Goal: Transaction & Acquisition: Book appointment/travel/reservation

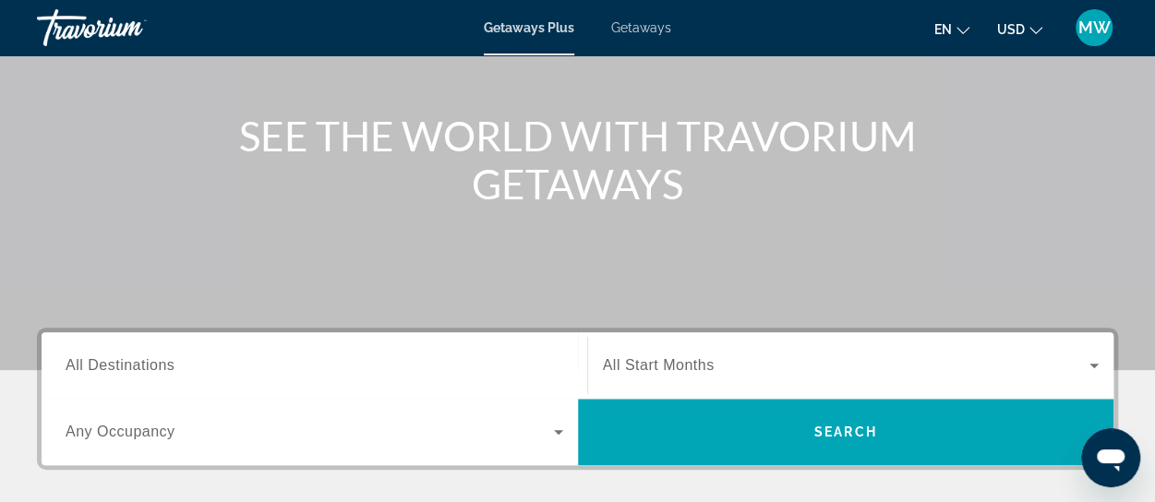
scroll to position [185, 0]
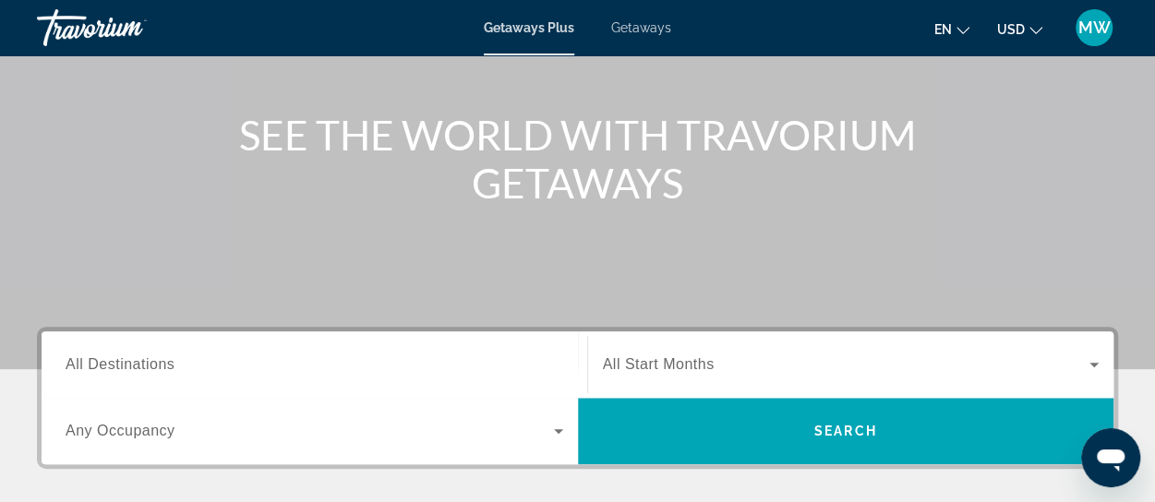
click at [199, 368] on input "Destination All Destinations" at bounding box center [314, 365] width 497 height 22
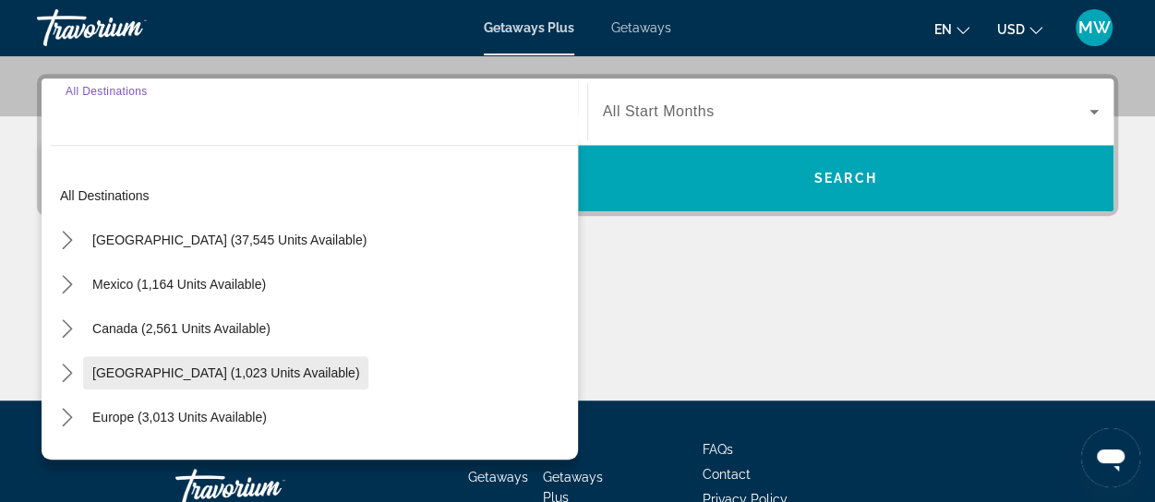
scroll to position [450, 0]
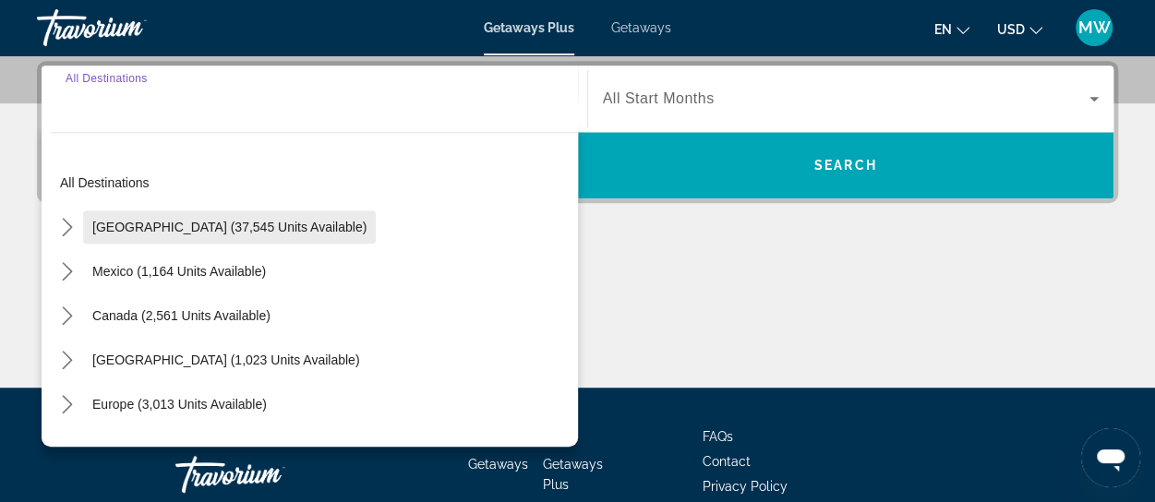
click at [191, 232] on span "[GEOGRAPHIC_DATA] (37,545 units available)" at bounding box center [229, 227] width 274 height 15
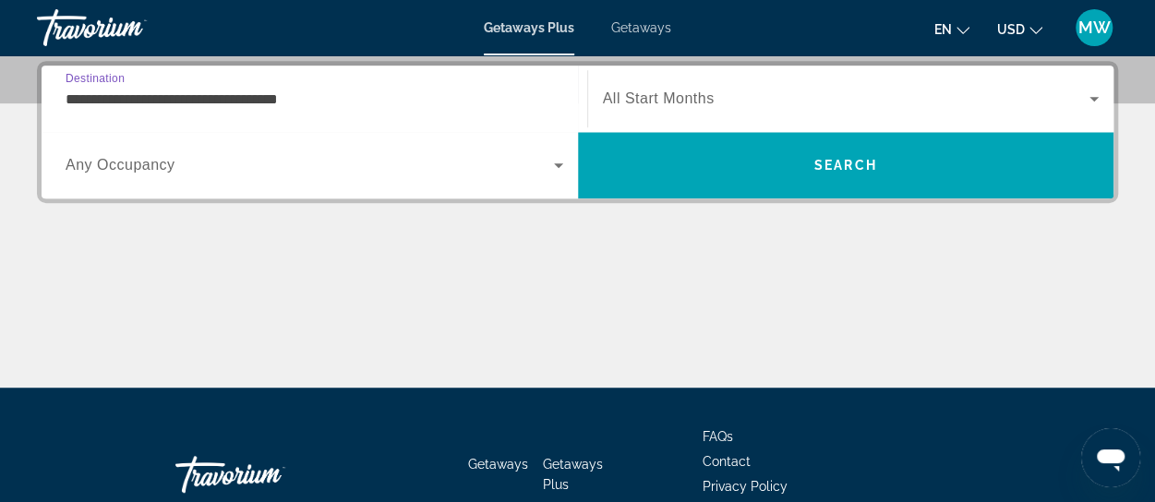
click at [191, 232] on div "**********" at bounding box center [577, 224] width 1155 height 327
click at [347, 98] on input "**********" at bounding box center [314, 100] width 497 height 22
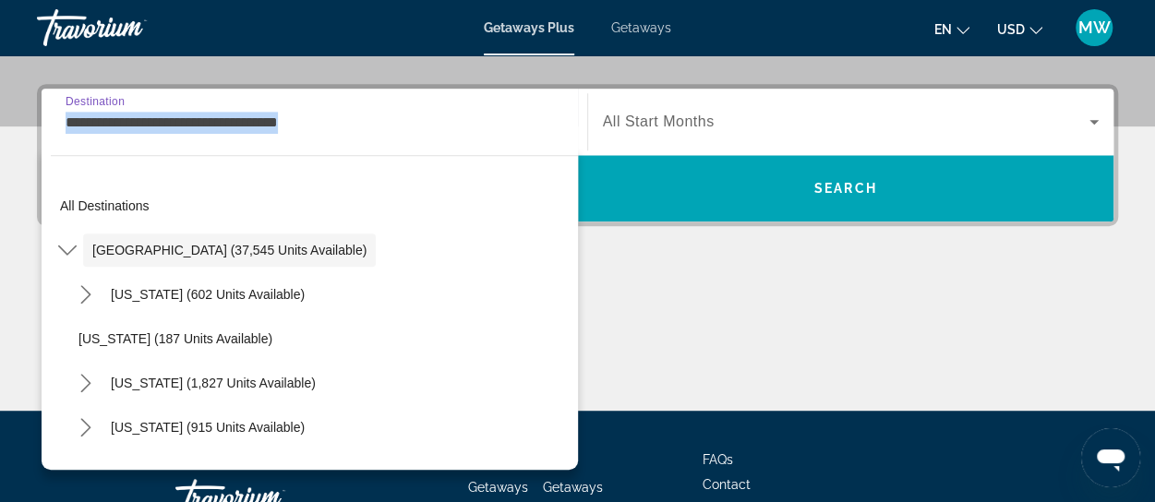
click at [347, 98] on div "**********" at bounding box center [314, 122] width 497 height 53
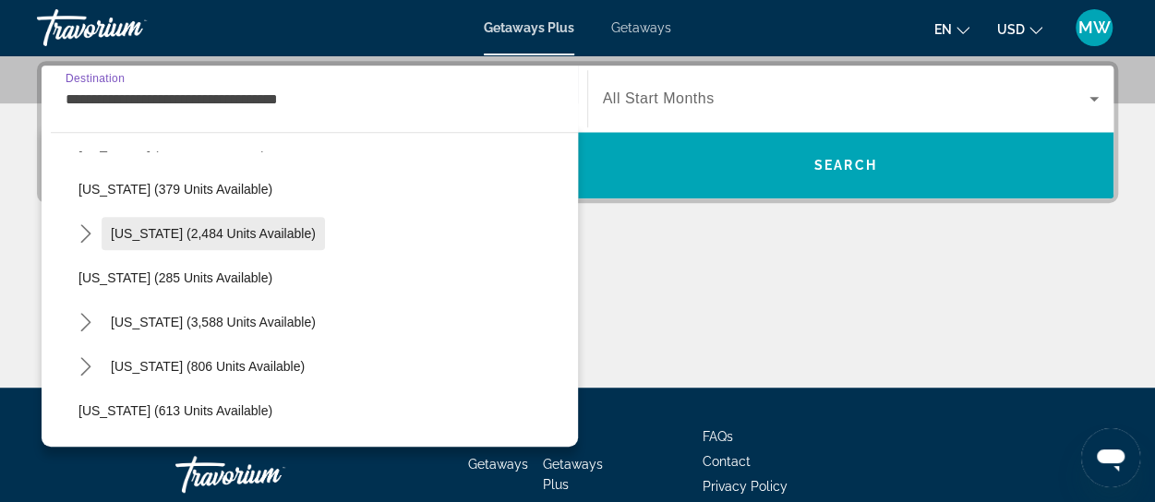
scroll to position [1015, 0]
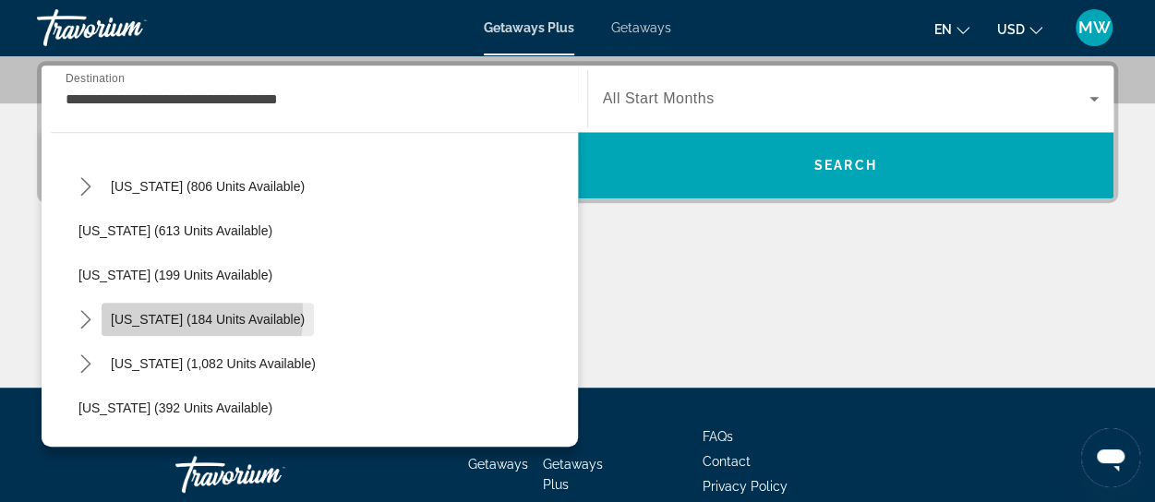
click at [123, 313] on span "[US_STATE] (184 units available)" at bounding box center [208, 319] width 194 height 15
type input "**********"
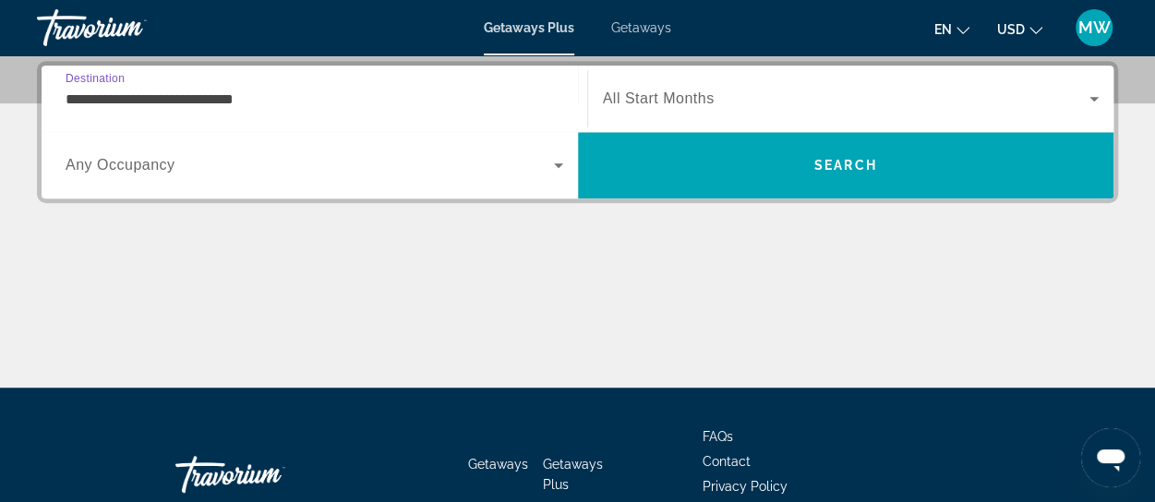
click at [240, 166] on span "Search widget" at bounding box center [310, 165] width 488 height 22
click at [253, 173] on span "Search widget" at bounding box center [310, 165] width 488 height 22
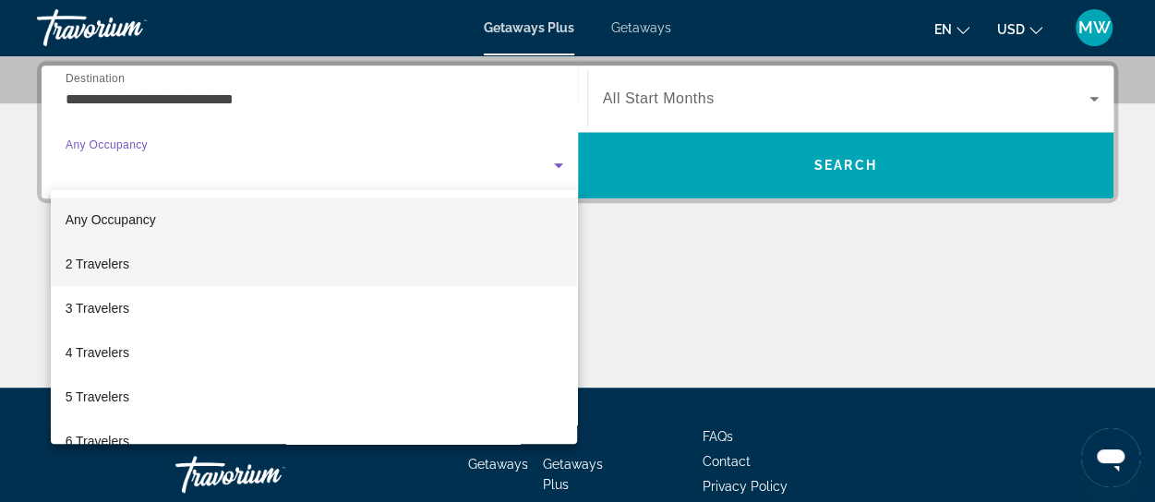
click at [215, 278] on mat-option "2 Travelers" at bounding box center [314, 264] width 527 height 44
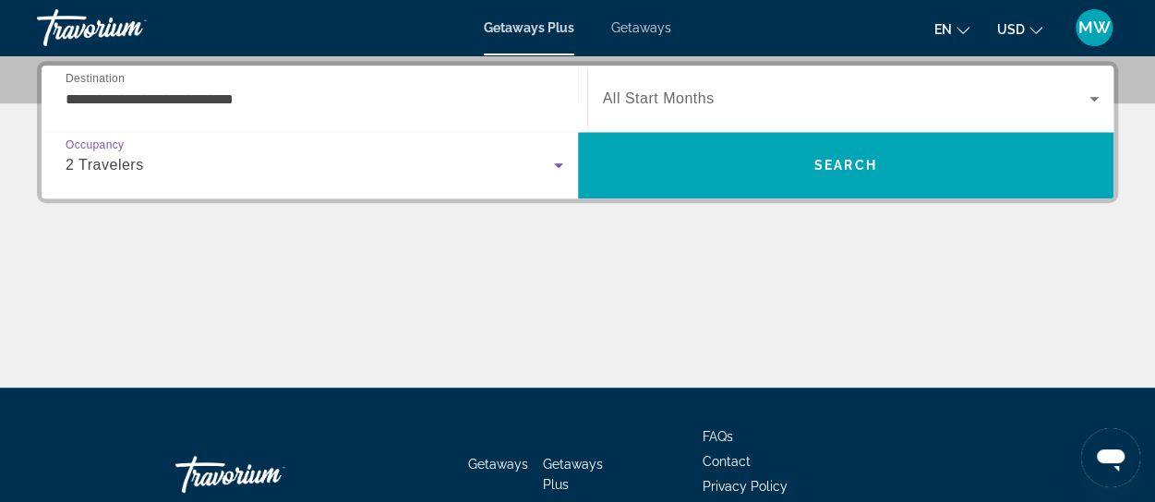
click at [766, 103] on span "Search widget" at bounding box center [846, 99] width 487 height 22
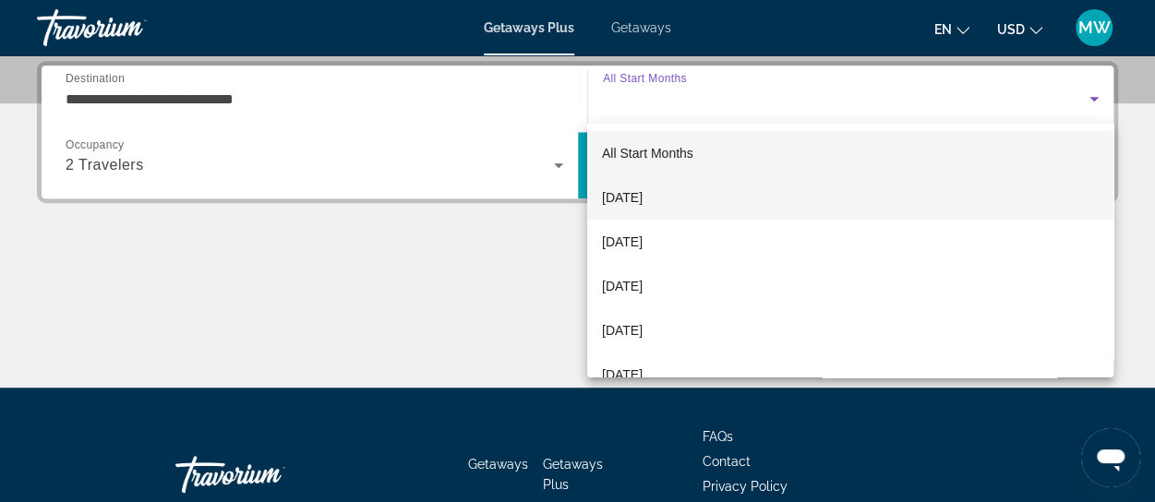
click at [642, 206] on span "[DATE]" at bounding box center [622, 197] width 41 height 22
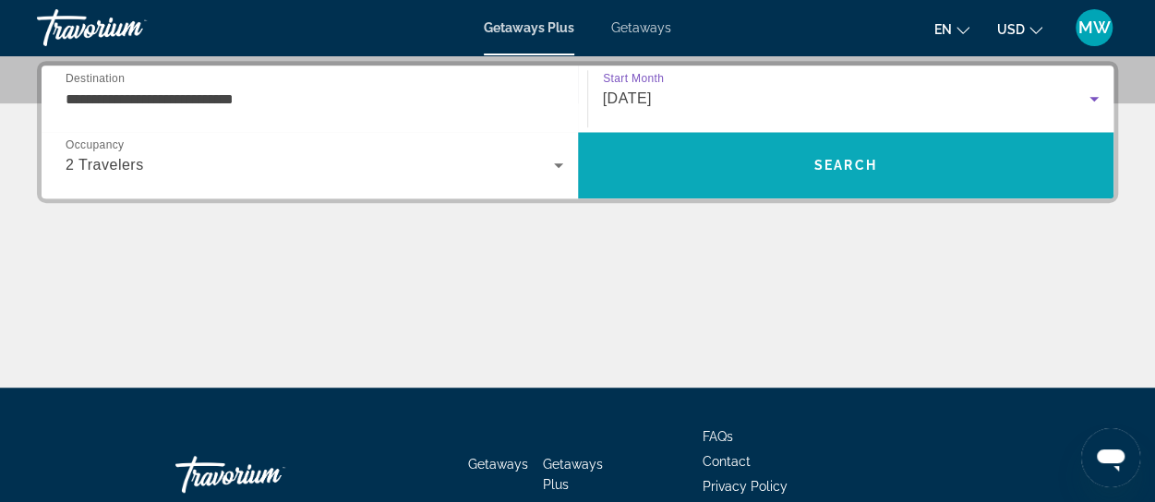
click at [864, 177] on span "Search" at bounding box center [846, 165] width 536 height 44
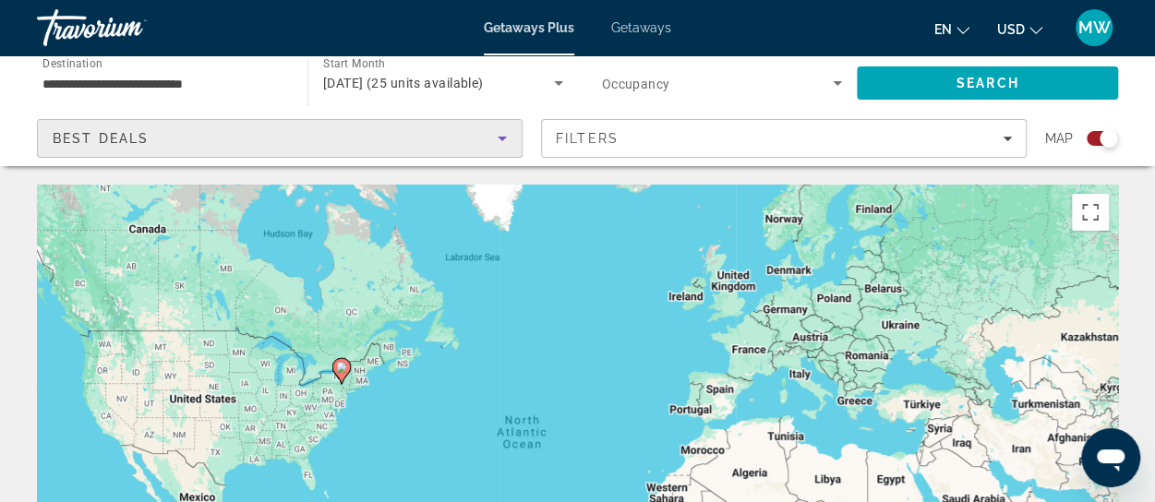
click at [502, 136] on icon "Sort by" at bounding box center [502, 138] width 22 height 22
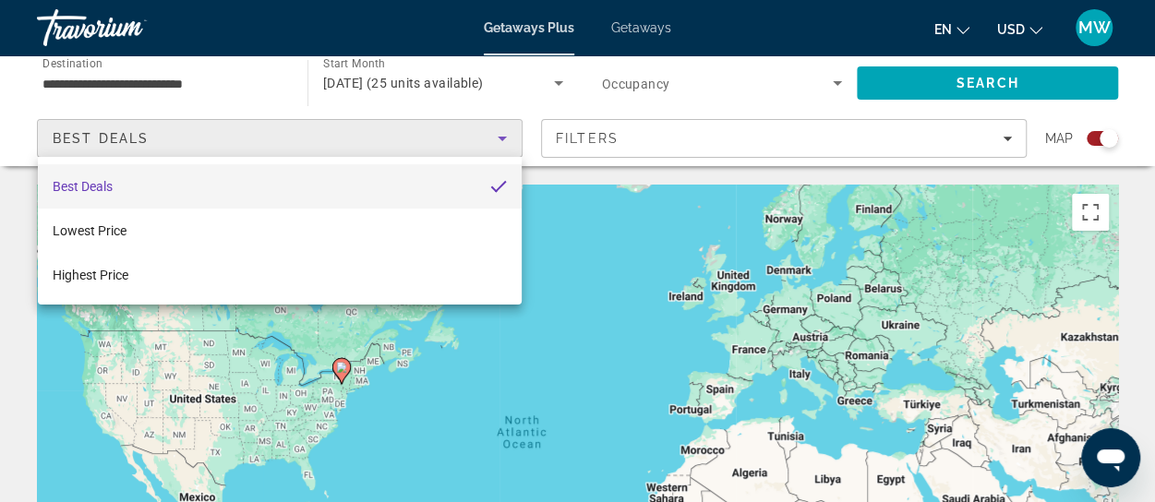
click at [502, 137] on div at bounding box center [577, 251] width 1155 height 502
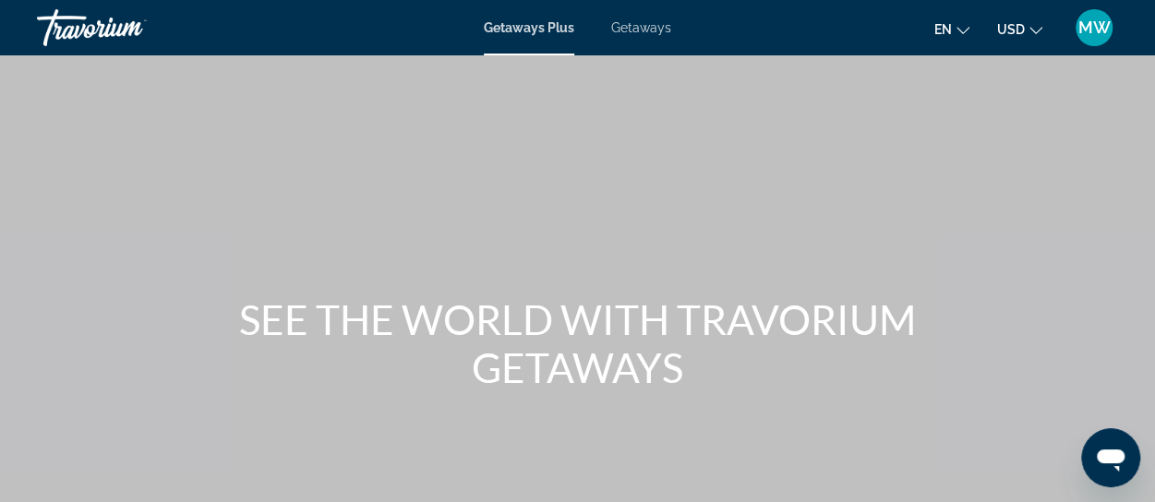
click at [633, 32] on span "Getaways" at bounding box center [641, 27] width 60 height 15
click at [0, 0] on div at bounding box center [0, 0] width 0 height 0
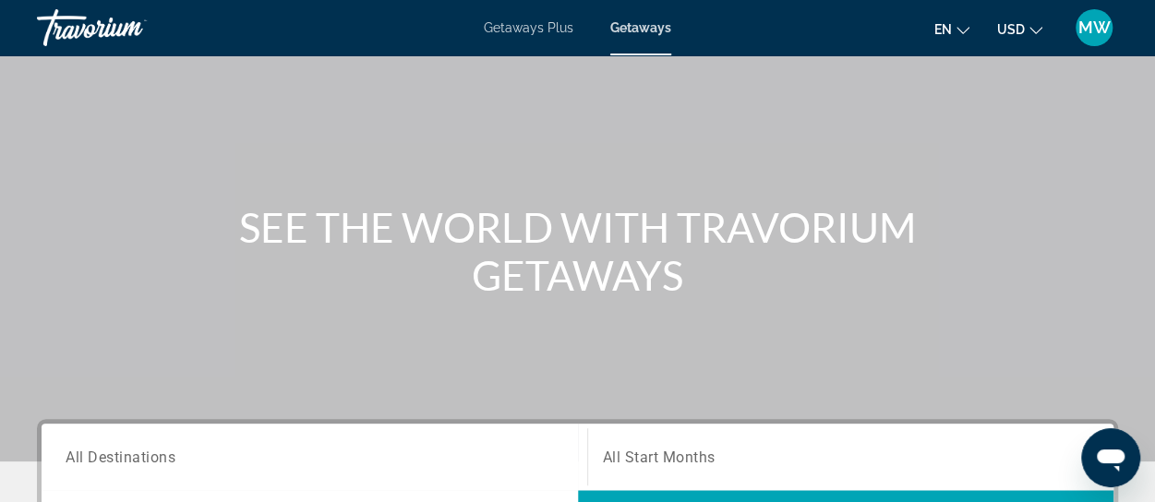
scroll to position [369, 0]
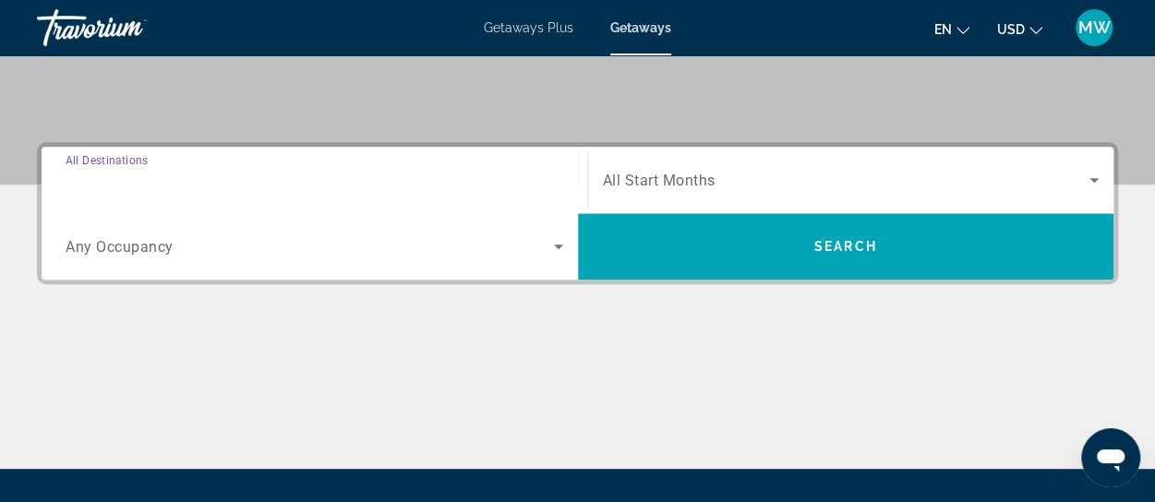
click at [194, 176] on input "Destination All Destinations" at bounding box center [314, 181] width 497 height 22
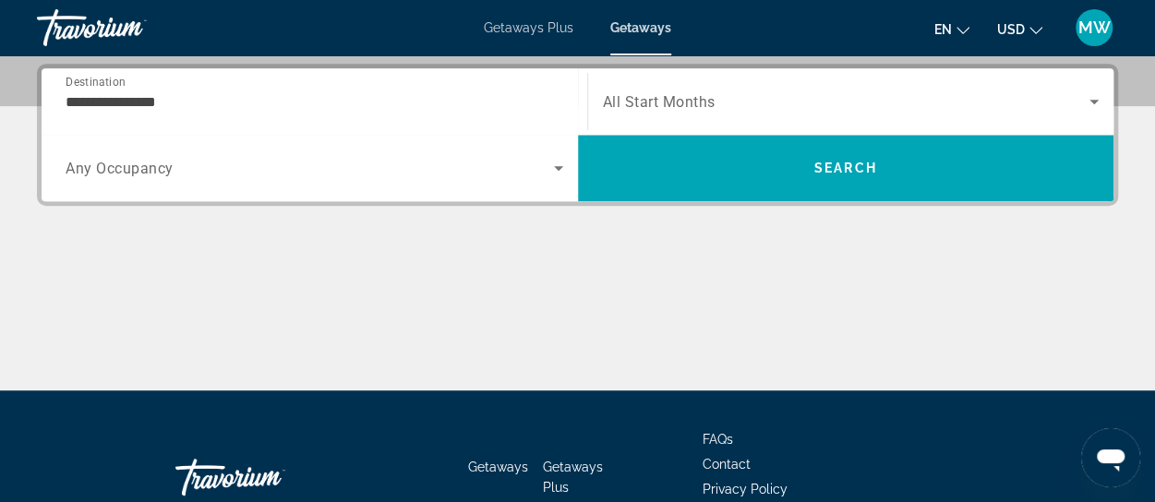
scroll to position [450, 0]
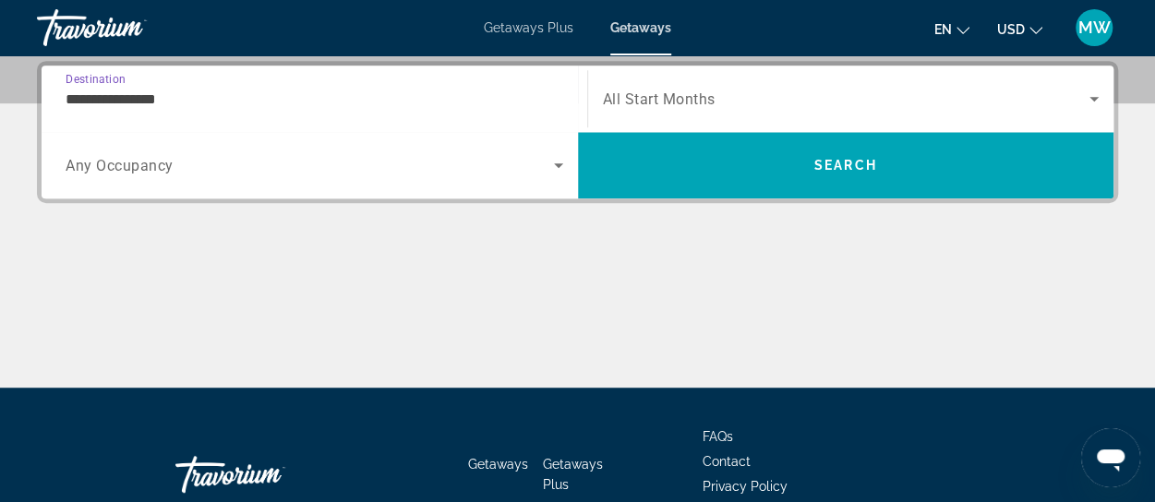
click at [177, 99] on input "**********" at bounding box center [314, 100] width 497 height 22
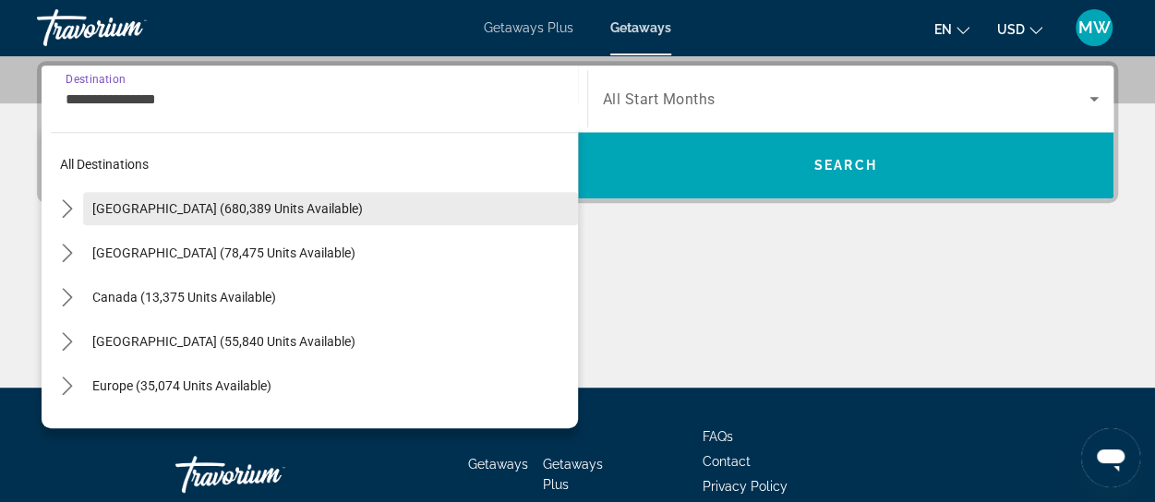
click at [168, 213] on span "[GEOGRAPHIC_DATA] (680,389 units available)" at bounding box center [227, 208] width 270 height 15
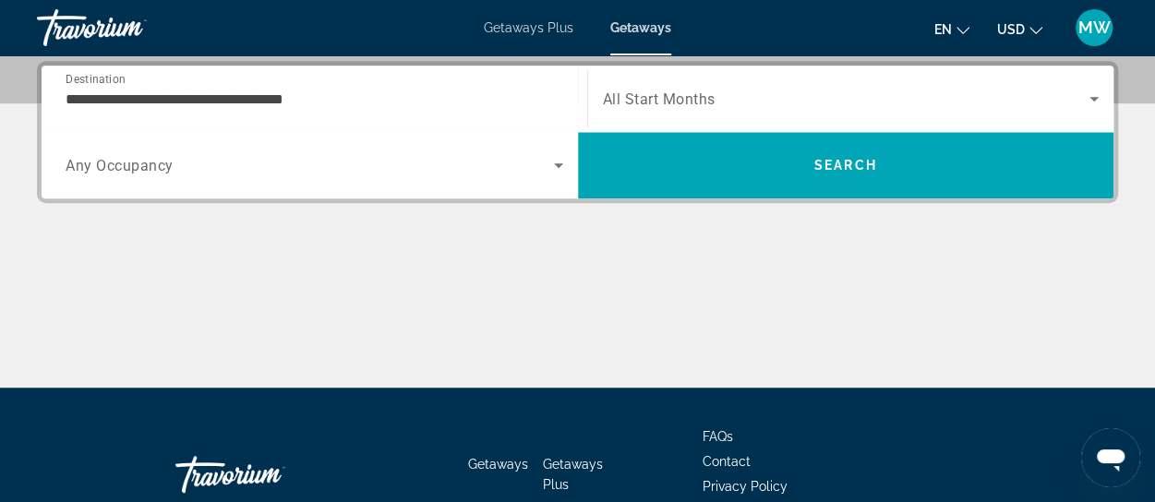
click at [168, 213] on div "**********" at bounding box center [577, 224] width 1155 height 327
click at [388, 99] on input "**********" at bounding box center [314, 100] width 497 height 22
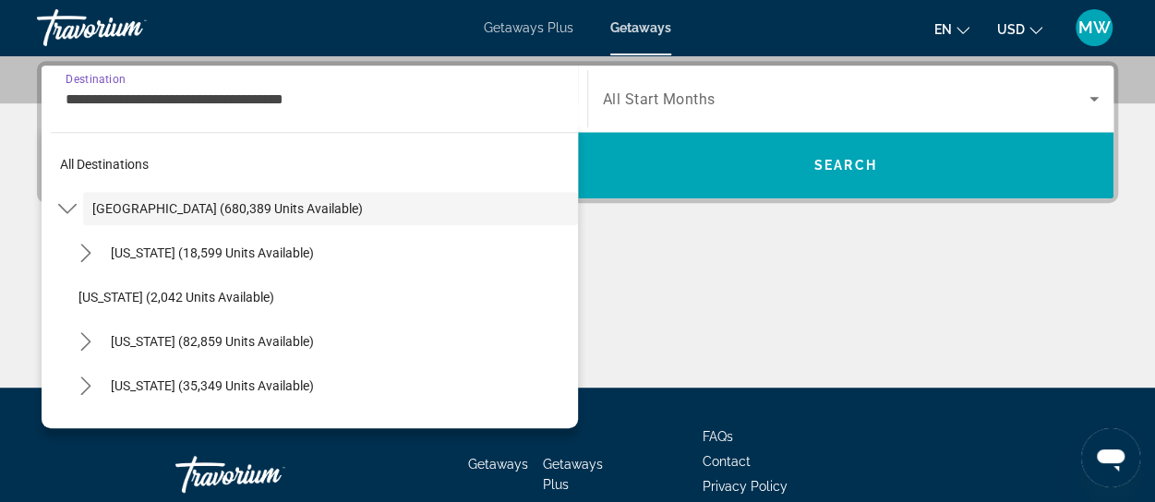
scroll to position [407, 0]
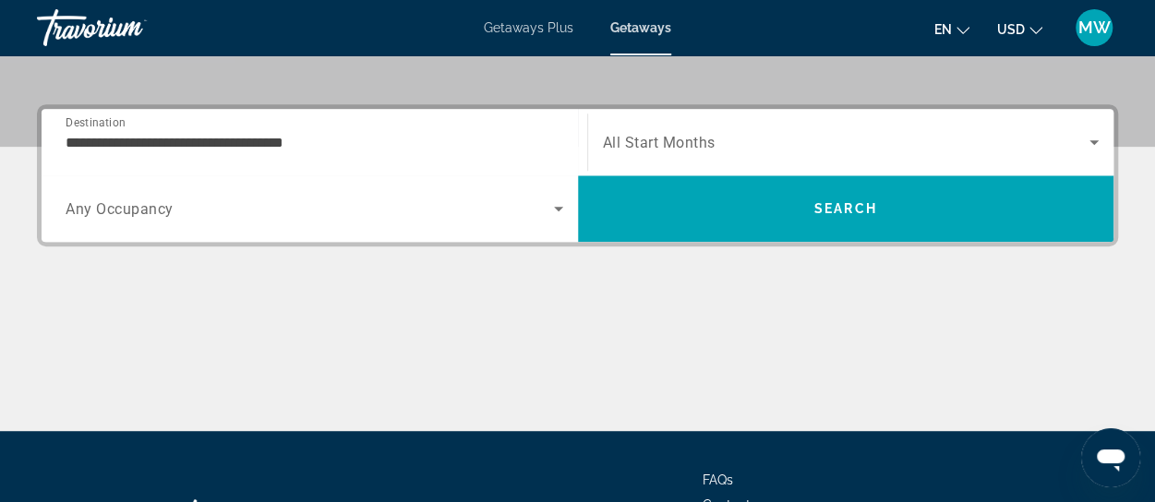
click at [316, 138] on input "**********" at bounding box center [314, 143] width 497 height 22
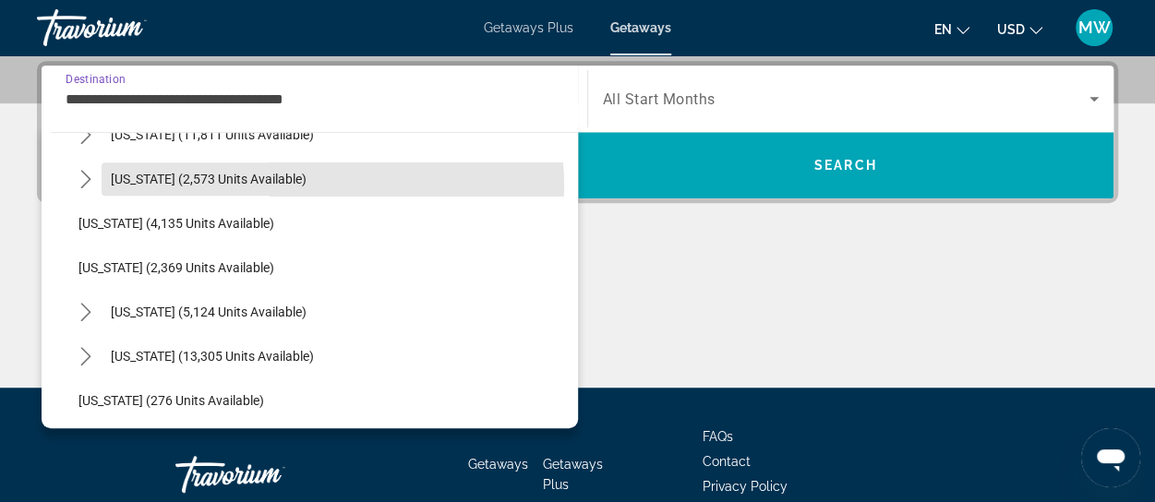
scroll to position [1095, 0]
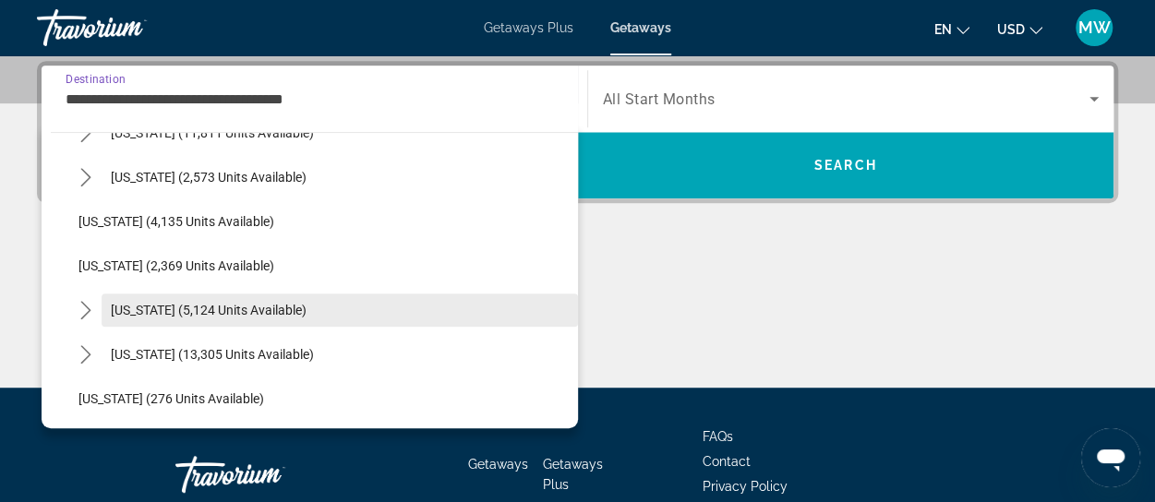
click at [264, 321] on span "Select destination: New York (5,124 units available)" at bounding box center [340, 310] width 476 height 44
type input "**********"
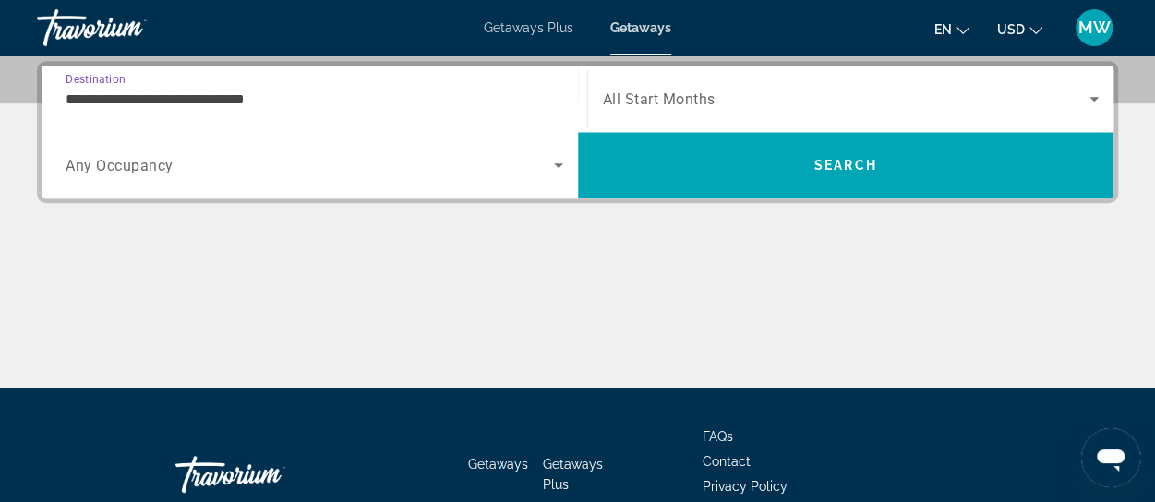
click at [672, 105] on span "All Start Months" at bounding box center [659, 99] width 113 height 18
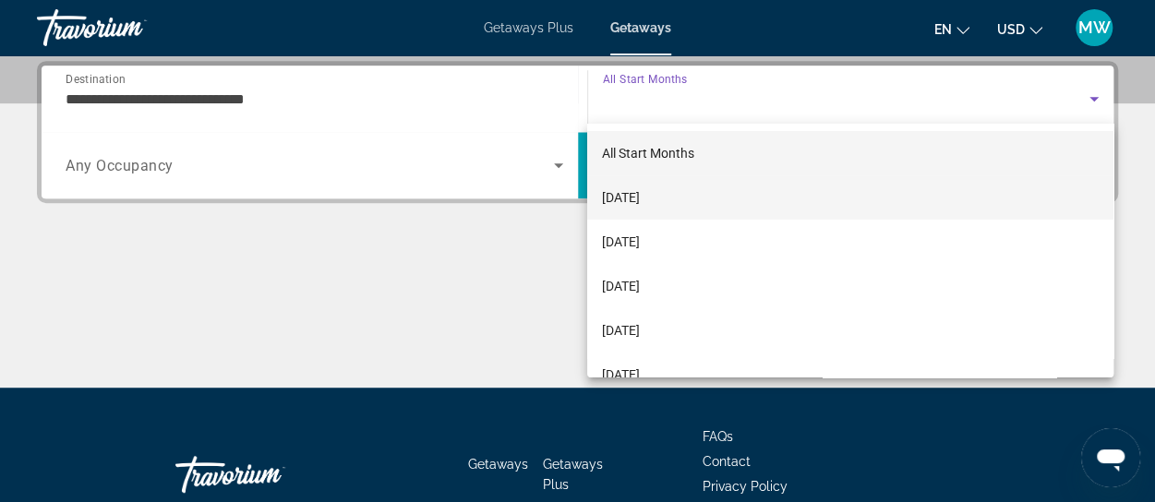
click at [640, 204] on span "[DATE]" at bounding box center [621, 197] width 38 height 22
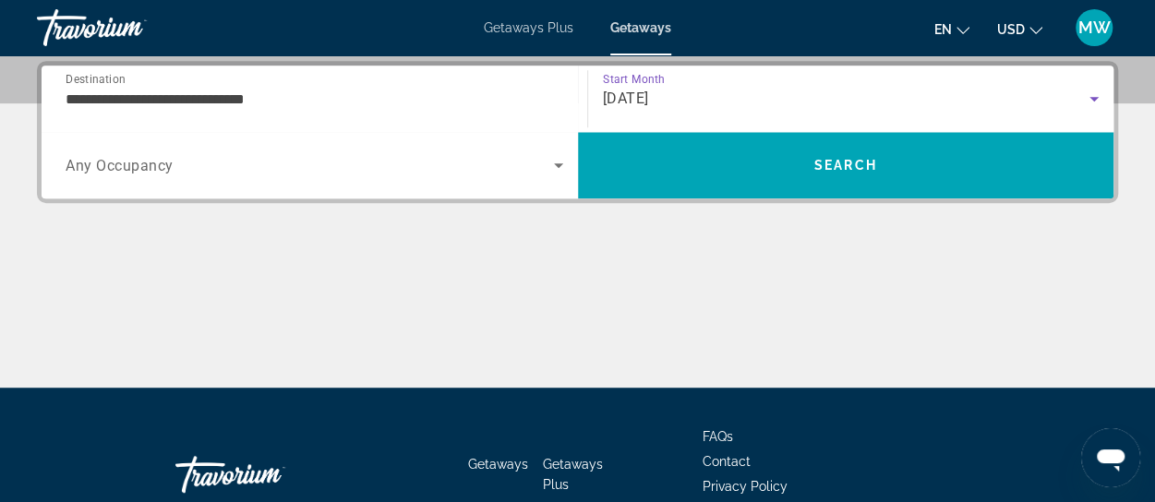
click at [296, 186] on div "Search widget" at bounding box center [314, 165] width 497 height 52
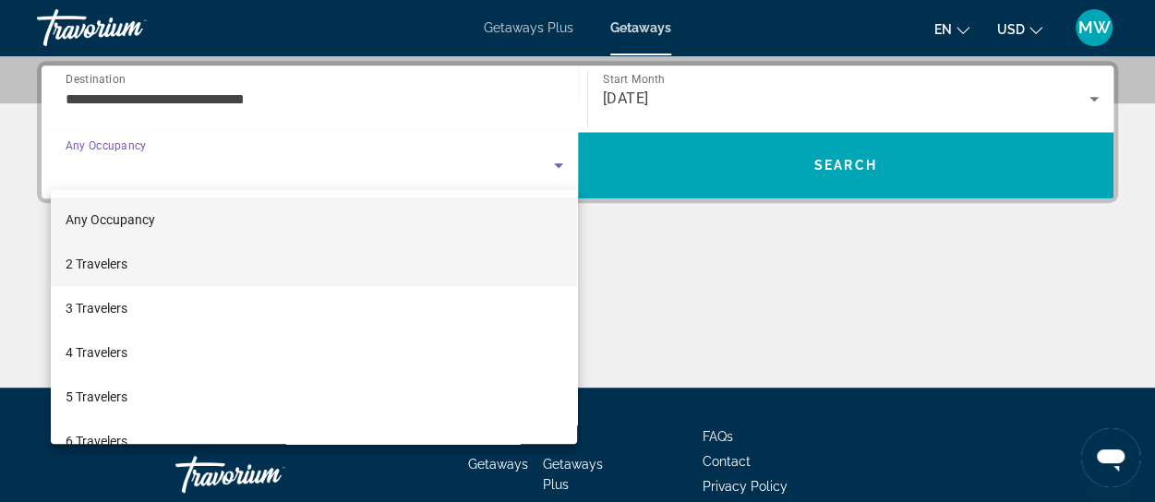
click at [209, 269] on mat-option "2 Travelers" at bounding box center [314, 264] width 527 height 44
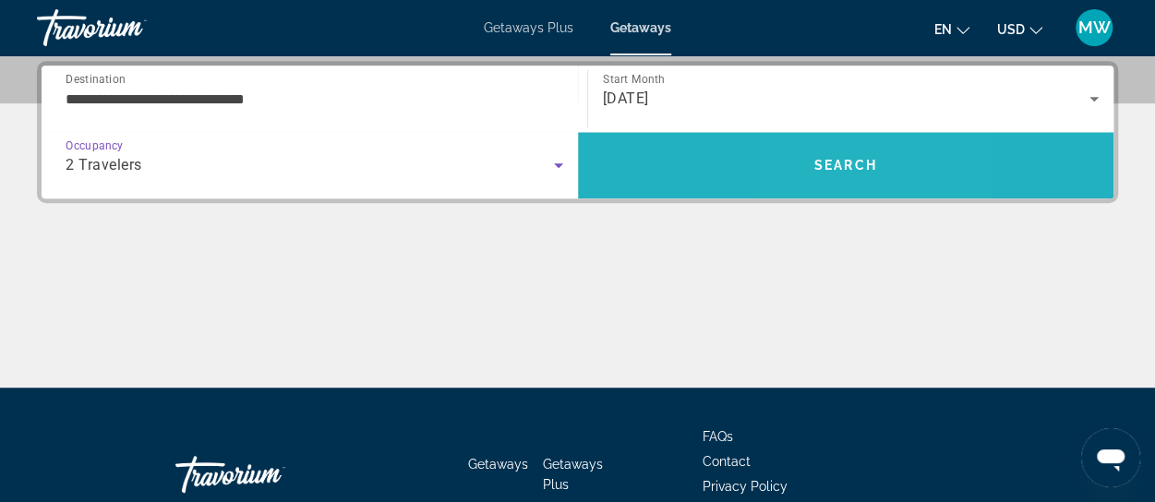
click at [820, 176] on span "Search" at bounding box center [846, 165] width 536 height 44
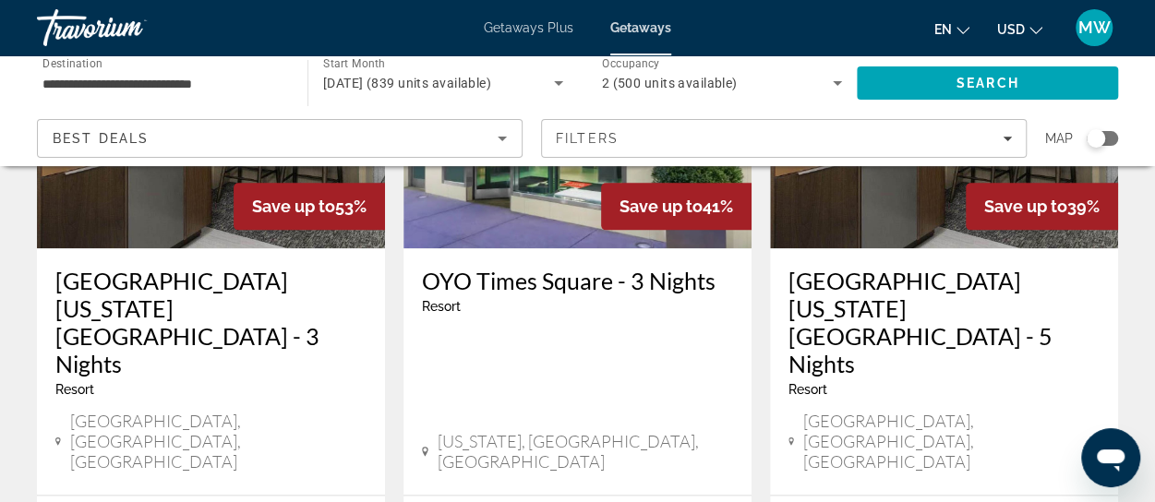
scroll to position [1015, 0]
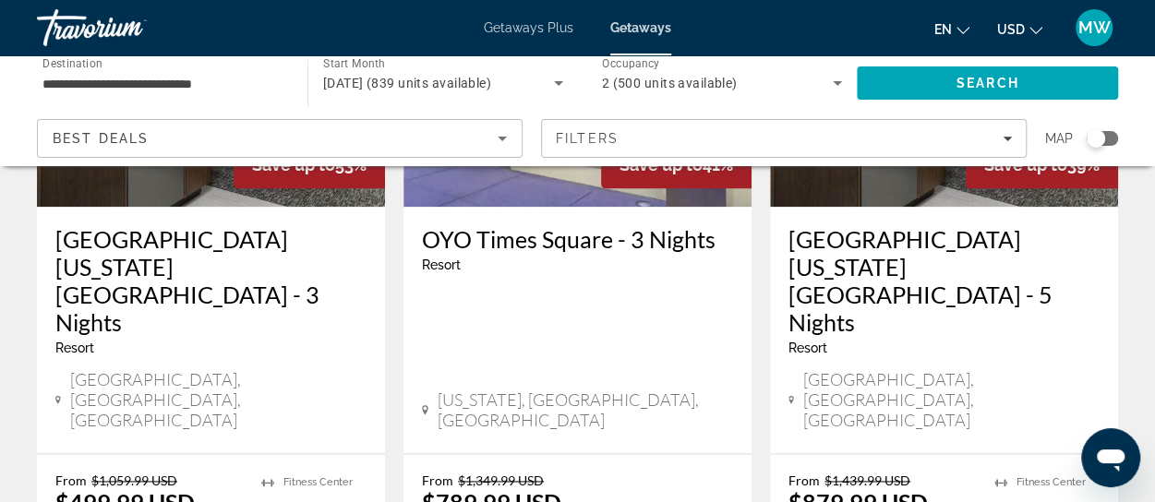
click at [0, 0] on div at bounding box center [0, 0] width 0 height 0
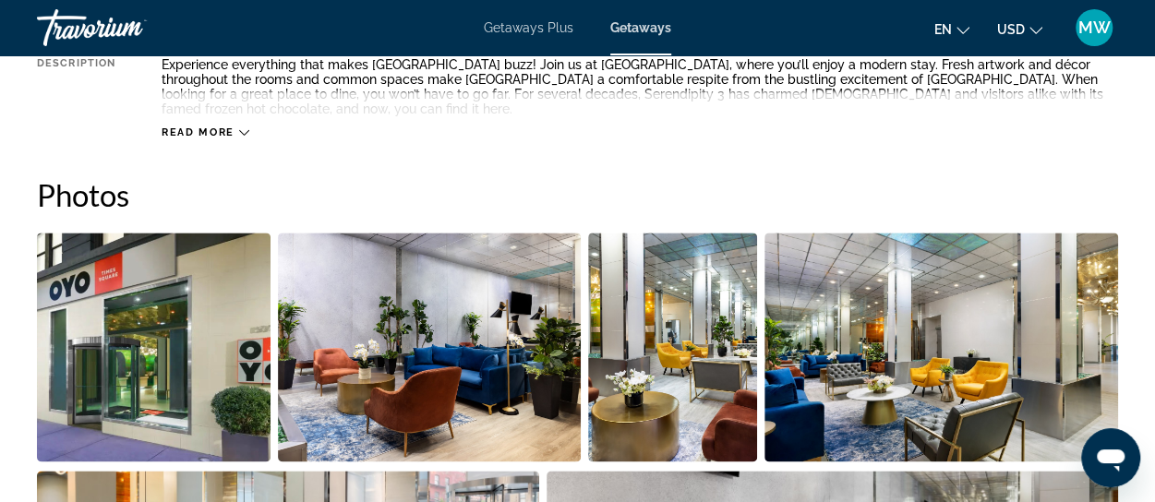
scroll to position [1015, 0]
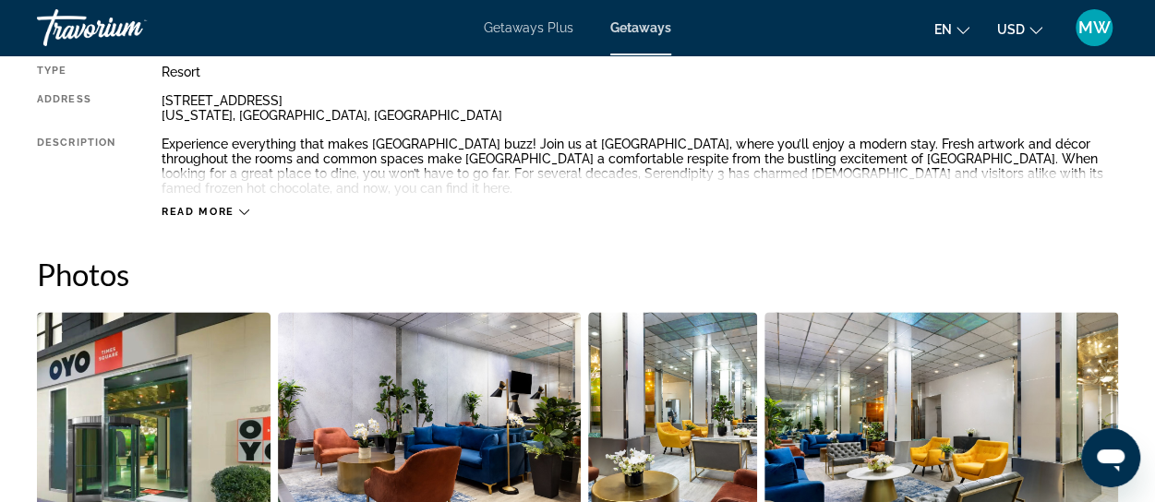
click at [242, 211] on icon "Main content" at bounding box center [244, 212] width 10 height 10
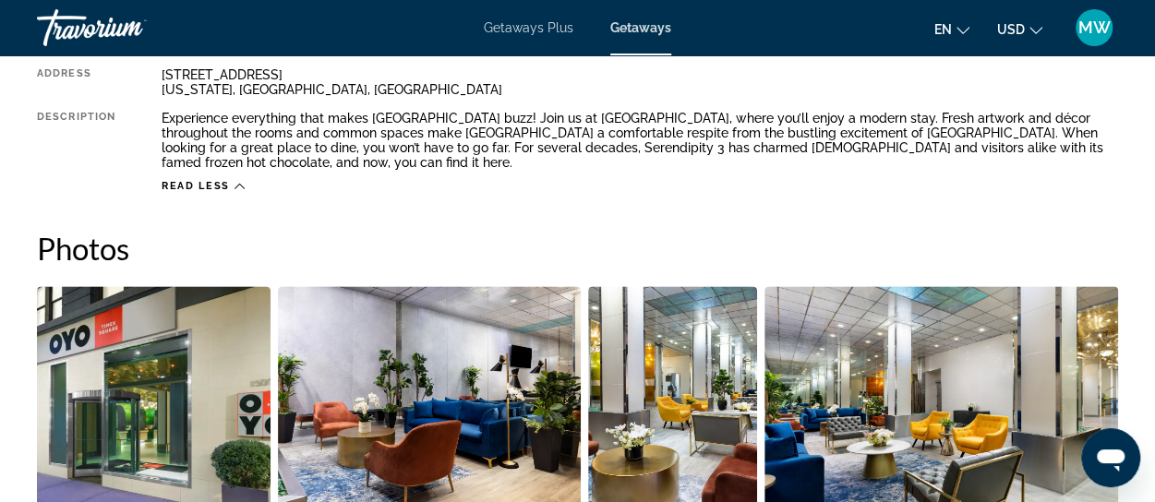
scroll to position [1107, 0]
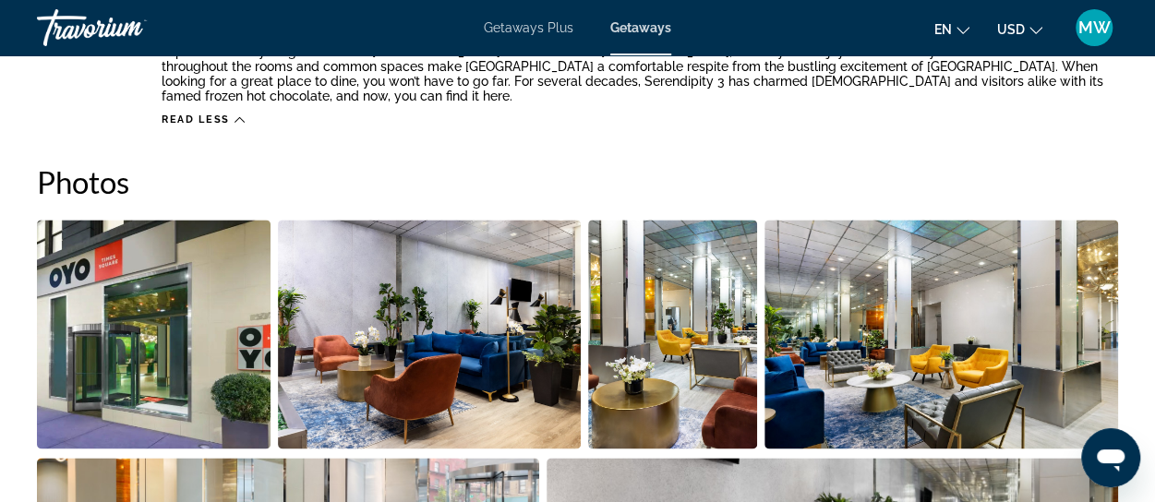
click at [408, 377] on img "Open full-screen image slider" at bounding box center [429, 334] width 303 height 229
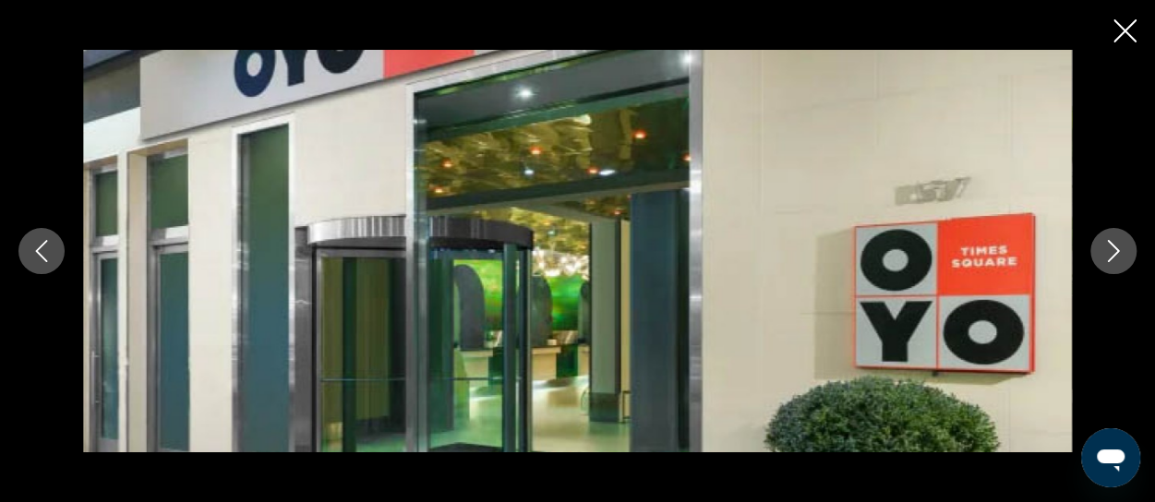
click at [1119, 260] on icon "Next image" at bounding box center [1113, 251] width 22 height 22
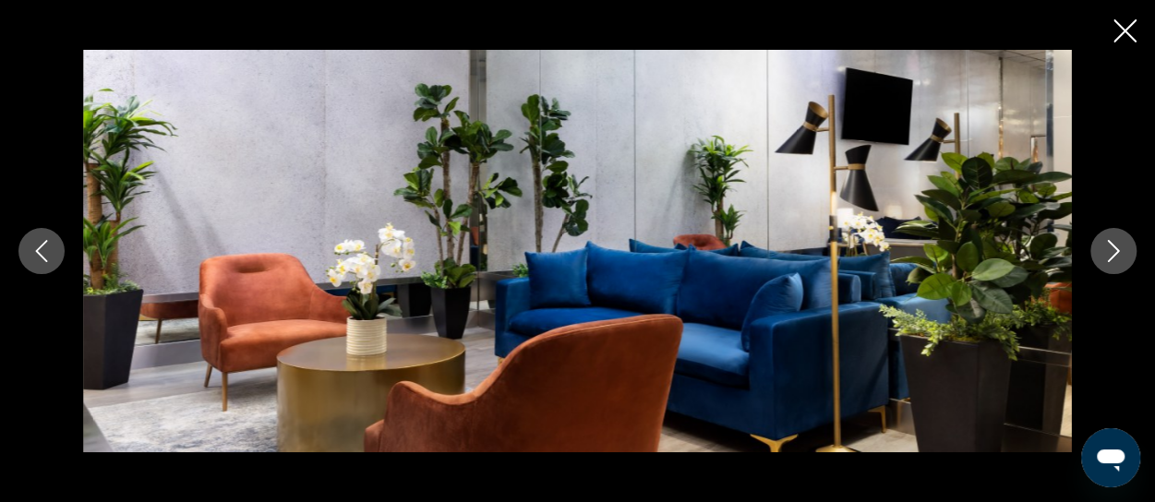
click at [1118, 262] on button "Next image" at bounding box center [1113, 251] width 46 height 46
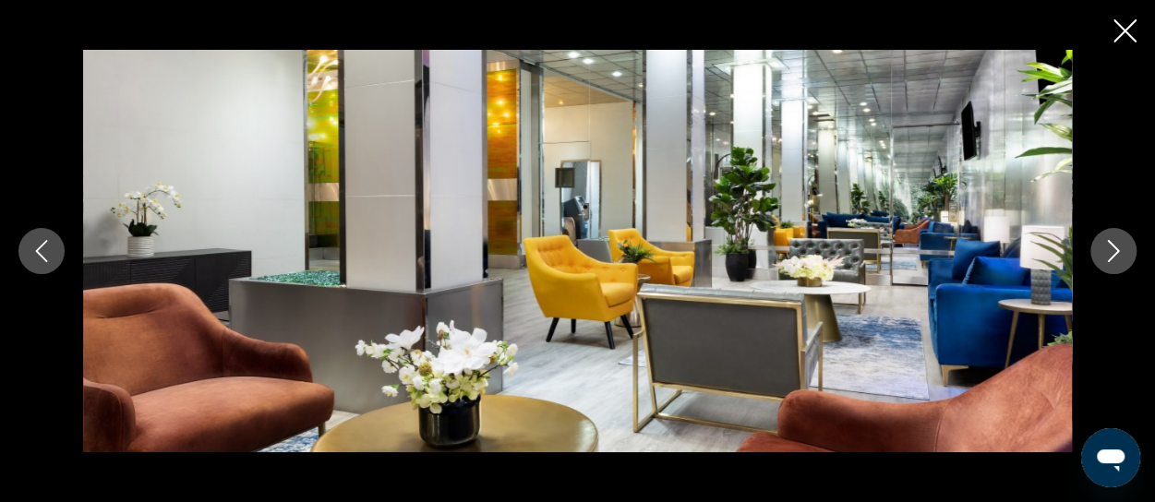
click at [1113, 264] on button "Next image" at bounding box center [1113, 251] width 46 height 46
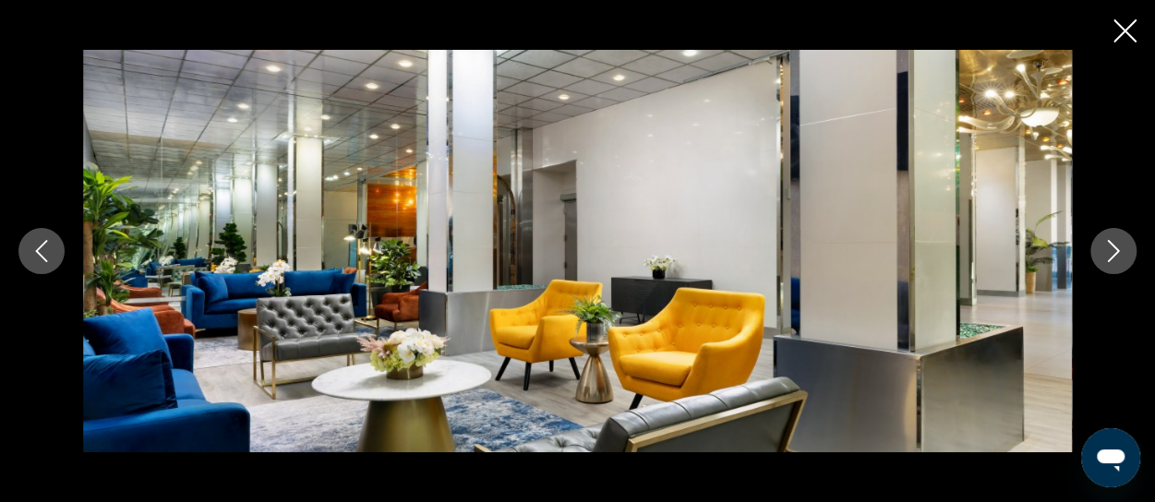
click at [1114, 255] on icon "Next image" at bounding box center [1113, 251] width 12 height 22
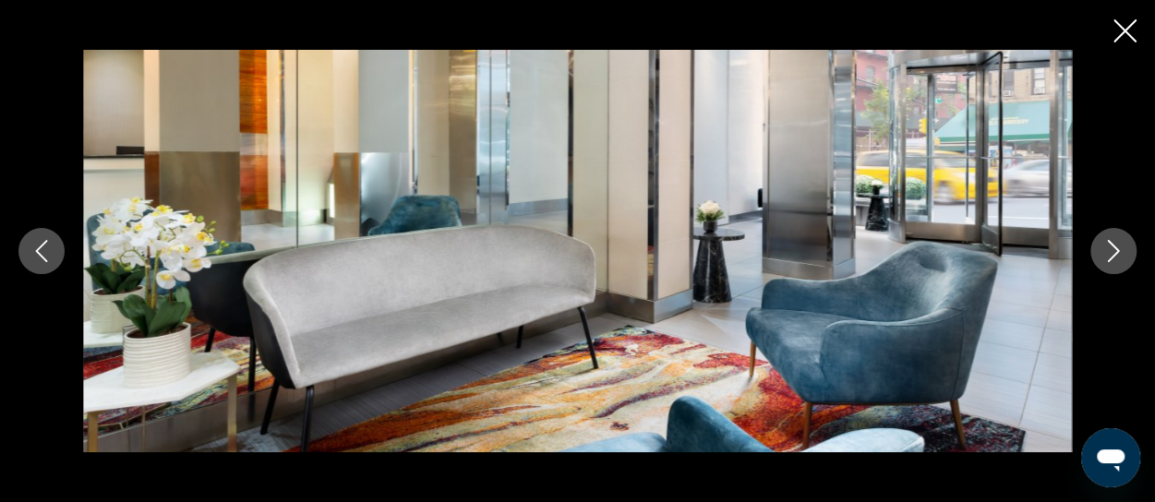
click at [1113, 264] on button "Next image" at bounding box center [1113, 251] width 46 height 46
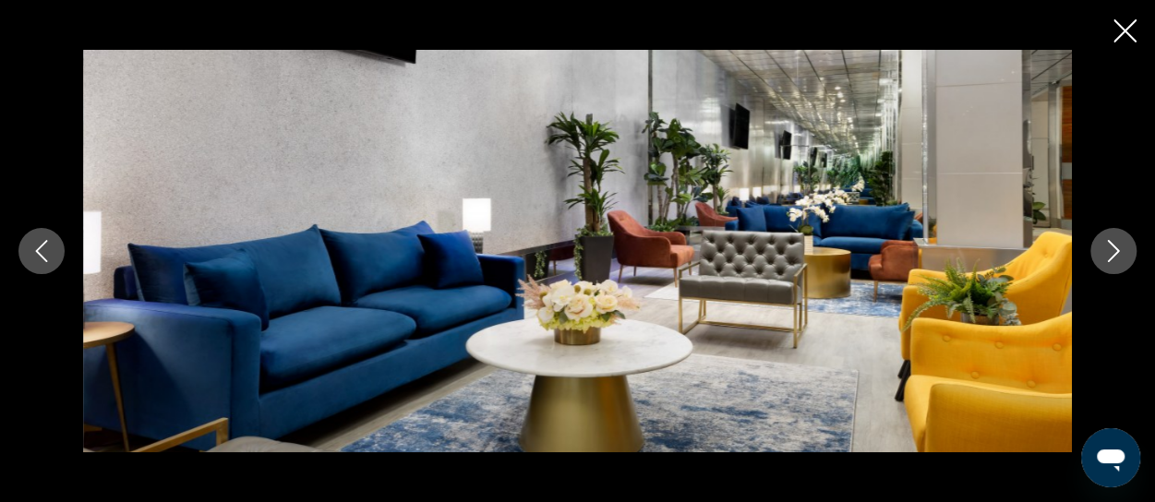
click at [1113, 259] on icon "Next image" at bounding box center [1113, 251] width 22 height 22
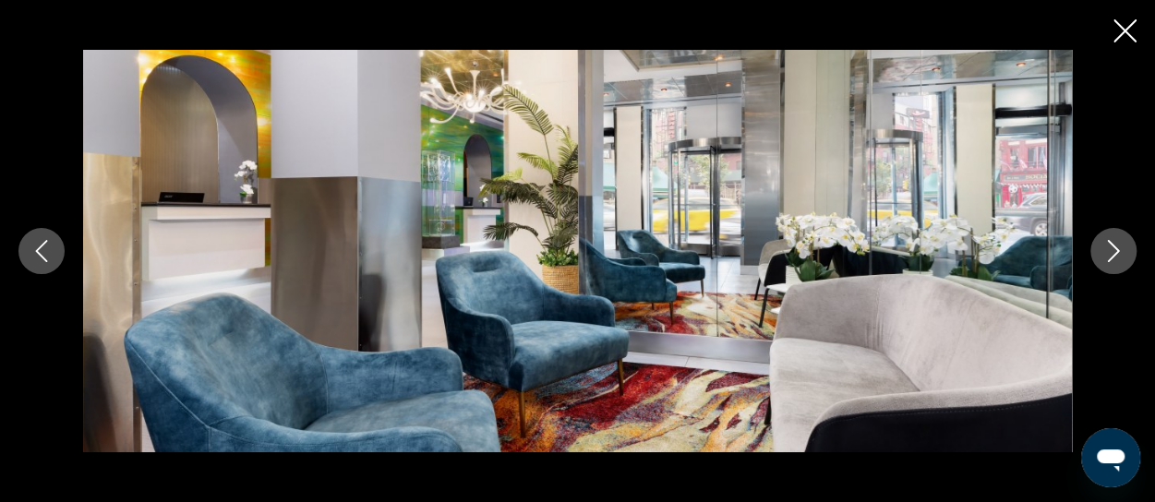
click at [1109, 257] on icon "Next image" at bounding box center [1113, 251] width 22 height 22
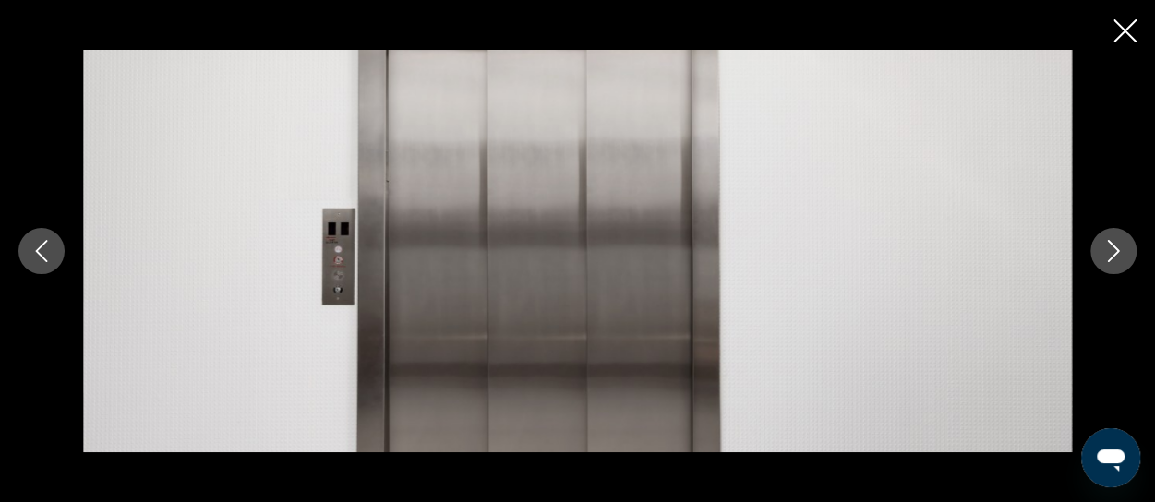
click at [1114, 254] on icon "Next image" at bounding box center [1113, 251] width 12 height 22
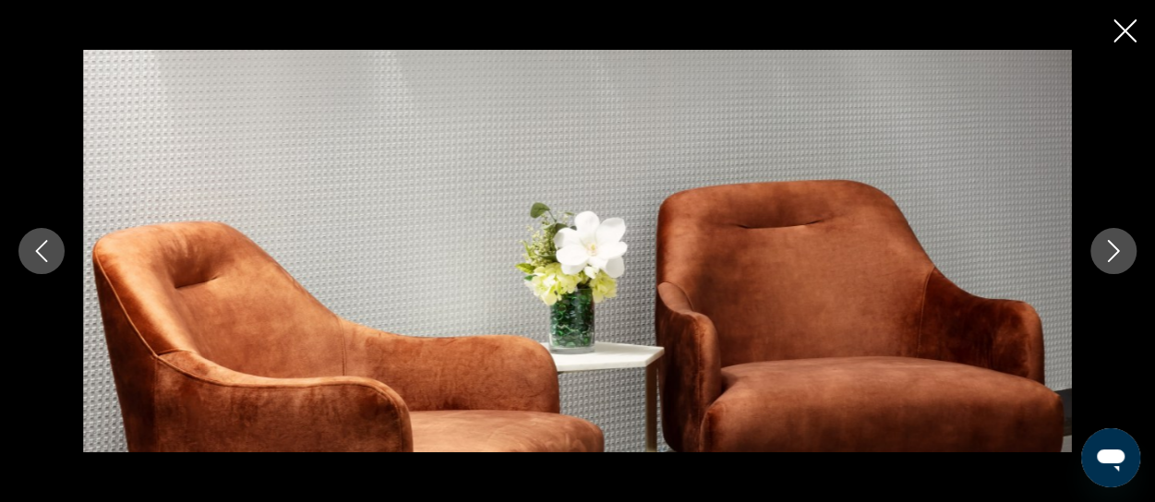
click at [1116, 254] on icon "Next image" at bounding box center [1113, 251] width 22 height 22
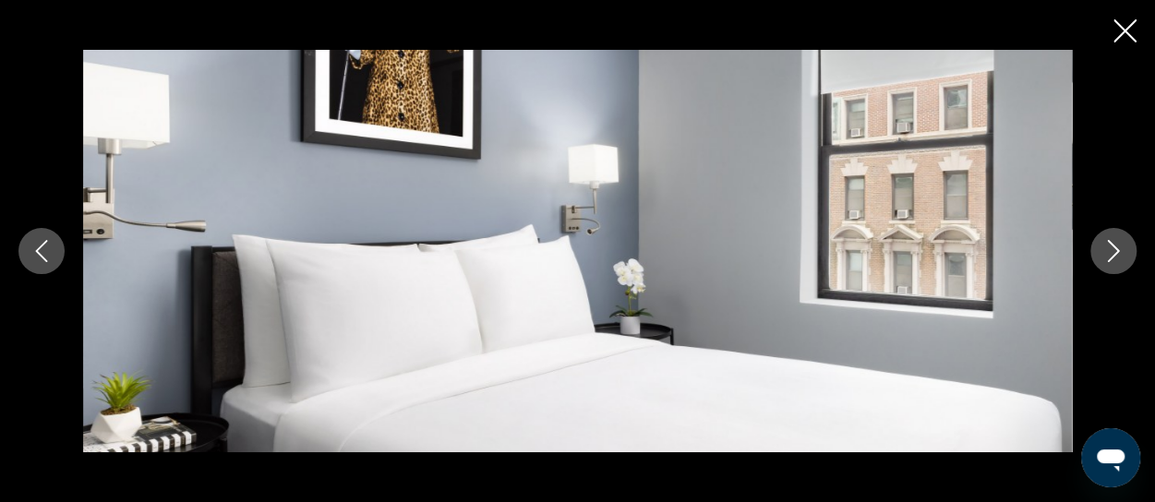
click at [1113, 257] on icon "Next image" at bounding box center [1113, 251] width 22 height 22
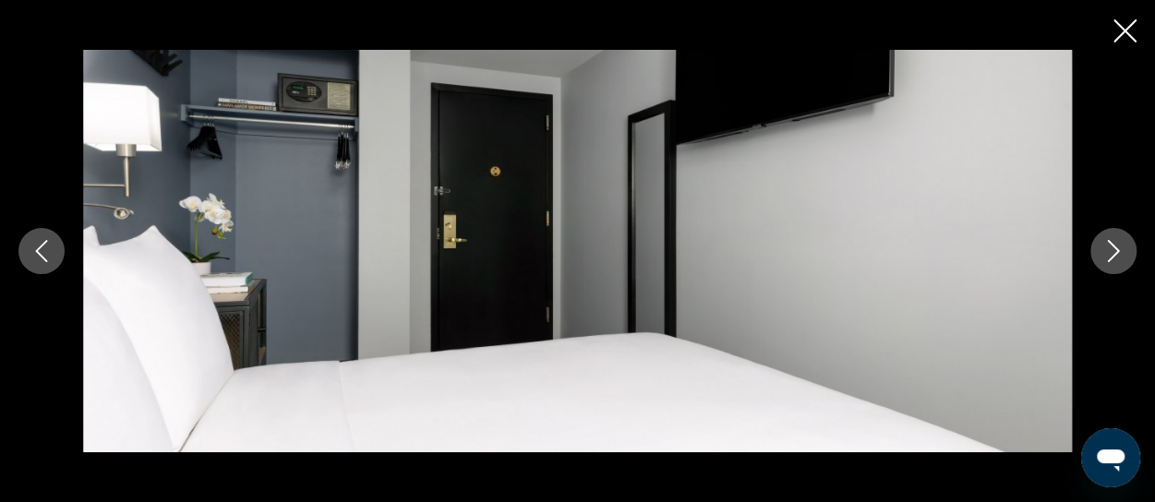
click at [1107, 251] on icon "Next image" at bounding box center [1113, 251] width 22 height 22
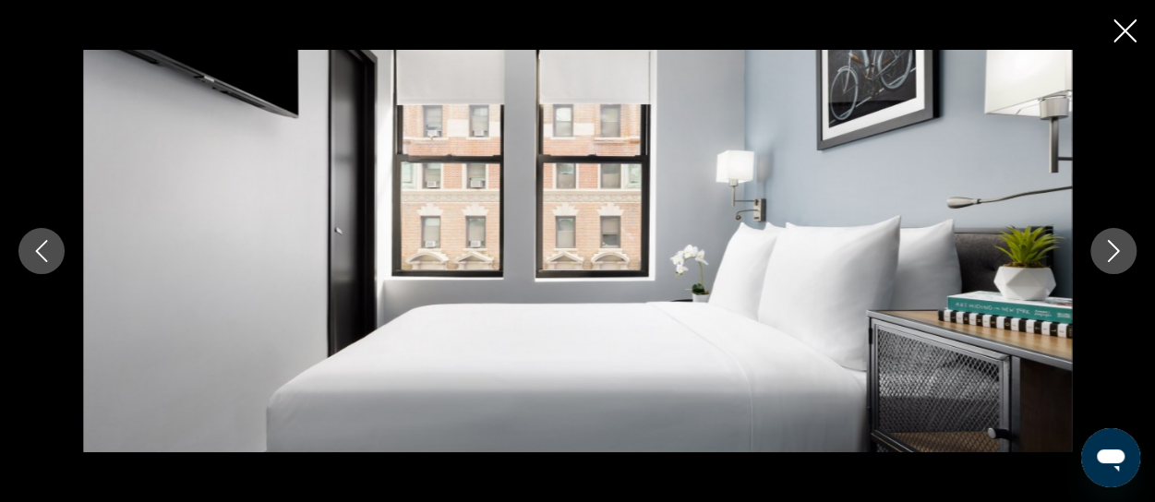
click at [1113, 256] on icon "Next image" at bounding box center [1113, 251] width 12 height 22
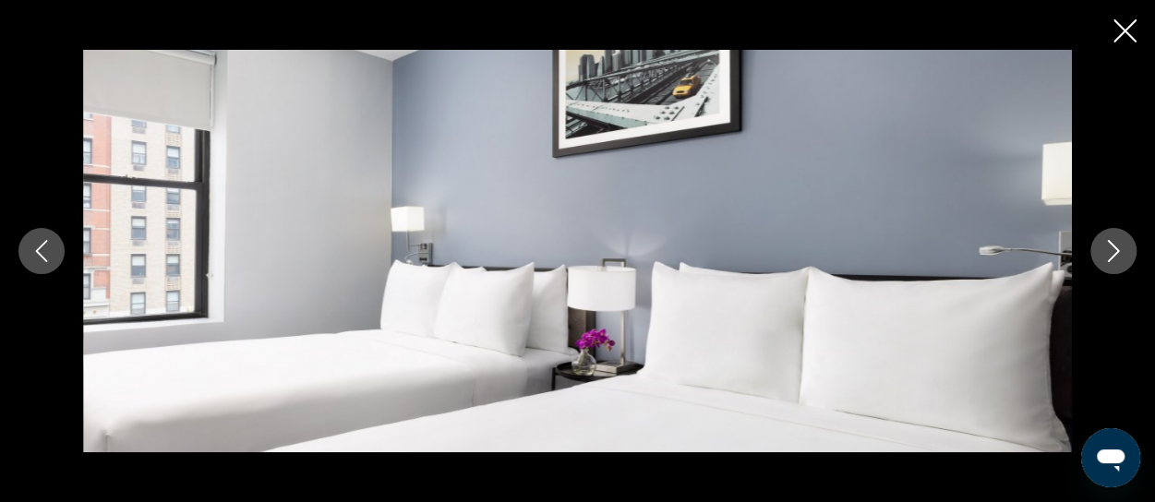
click at [1113, 253] on icon "Next image" at bounding box center [1113, 251] width 22 height 22
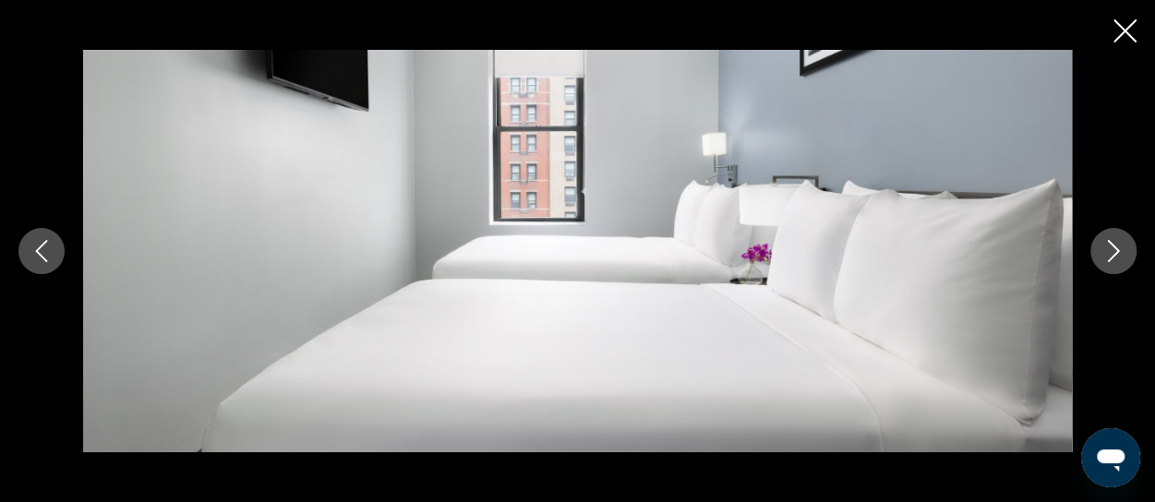
click at [1112, 258] on icon "Next image" at bounding box center [1113, 251] width 22 height 22
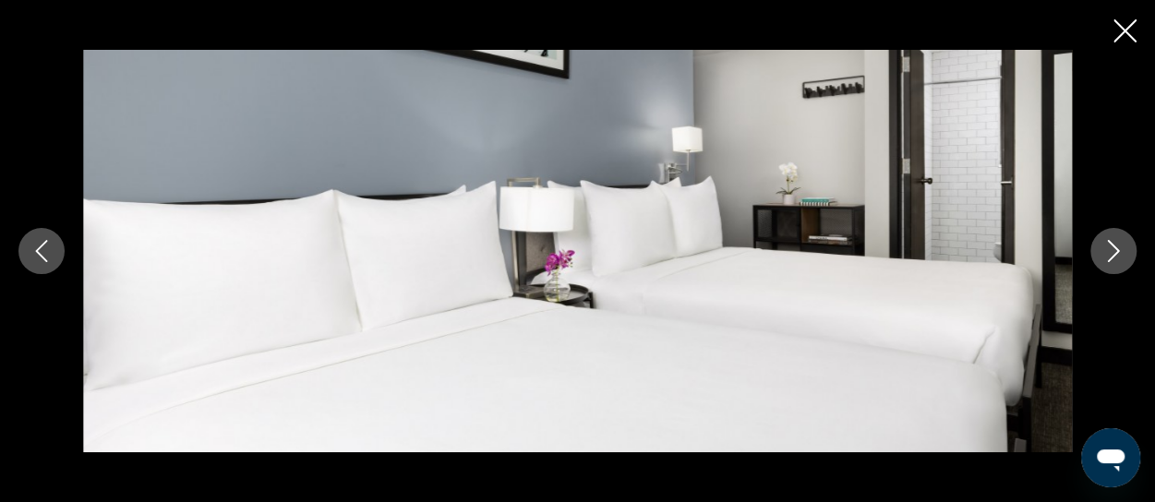
click at [1116, 250] on icon "Next image" at bounding box center [1113, 251] width 12 height 22
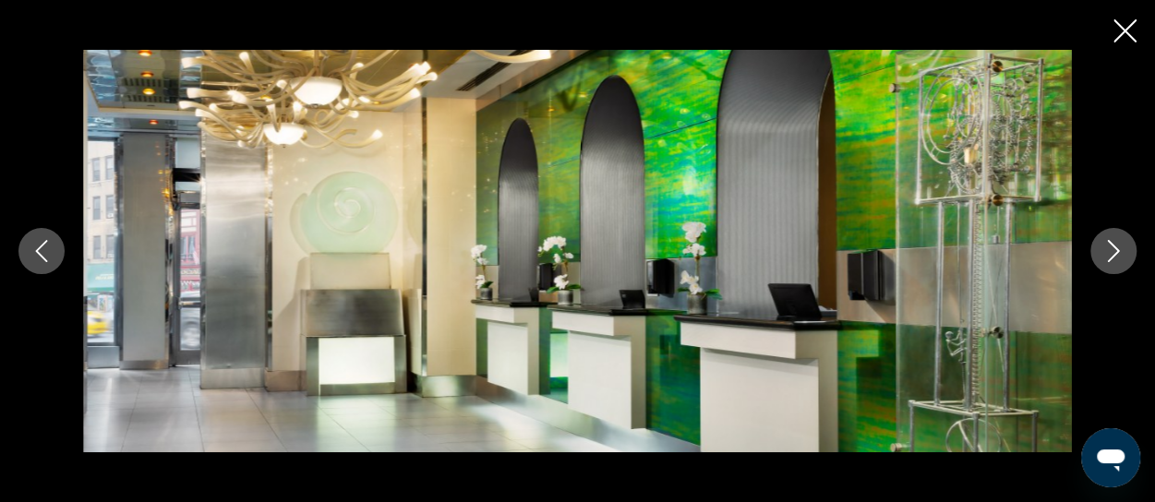
click at [1113, 255] on icon "Next image" at bounding box center [1113, 251] width 12 height 22
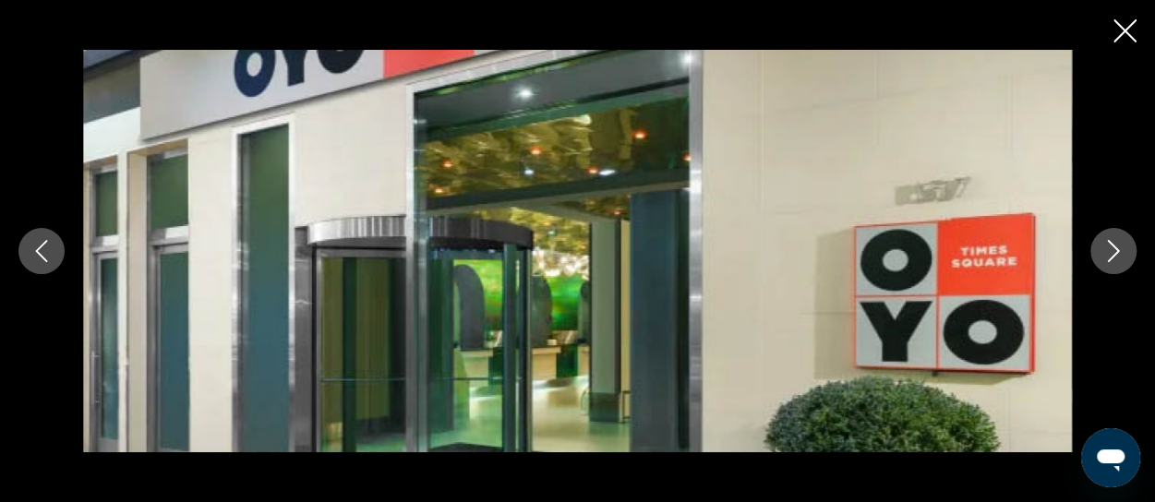
click at [1102, 264] on button "Next image" at bounding box center [1113, 251] width 46 height 46
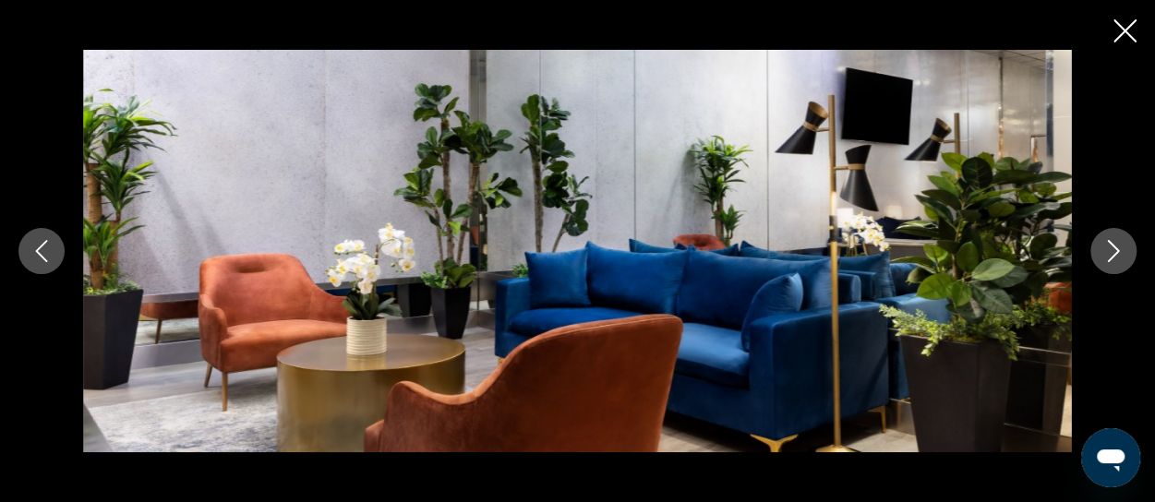
click at [35, 269] on button "Previous image" at bounding box center [41, 251] width 46 height 46
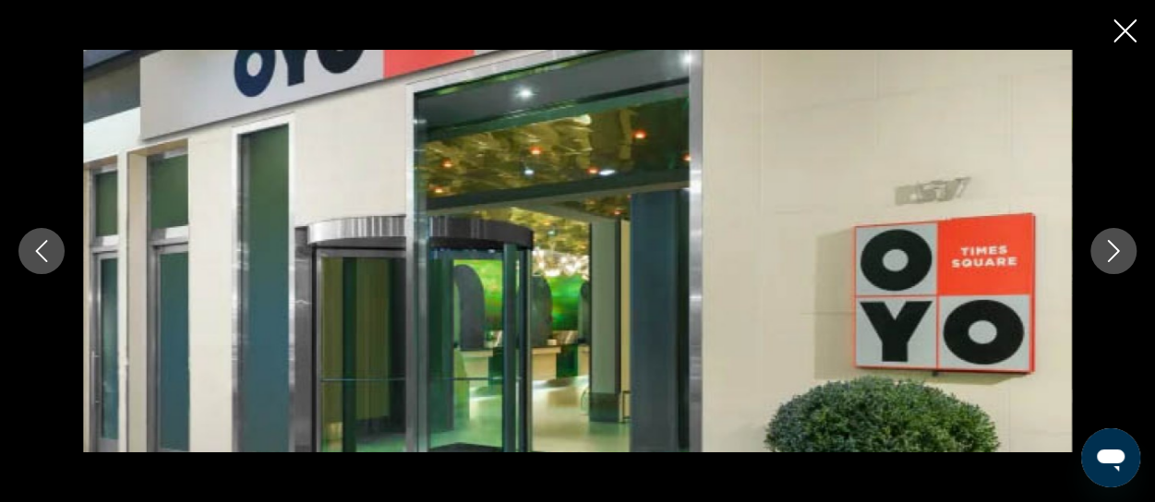
scroll to position [1661, 0]
click at [1119, 30] on icon "Close slideshow" at bounding box center [1124, 30] width 23 height 23
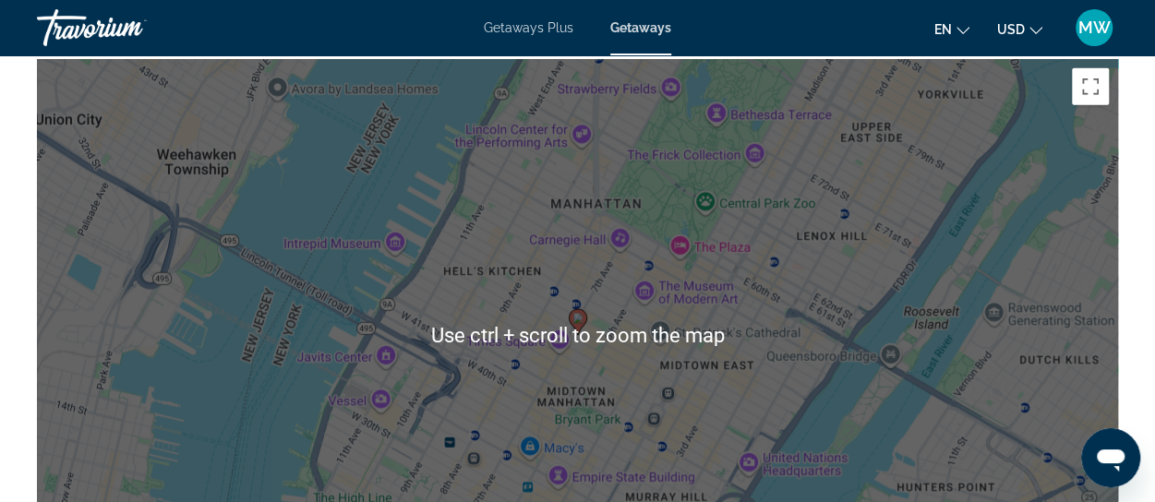
scroll to position [2215, 0]
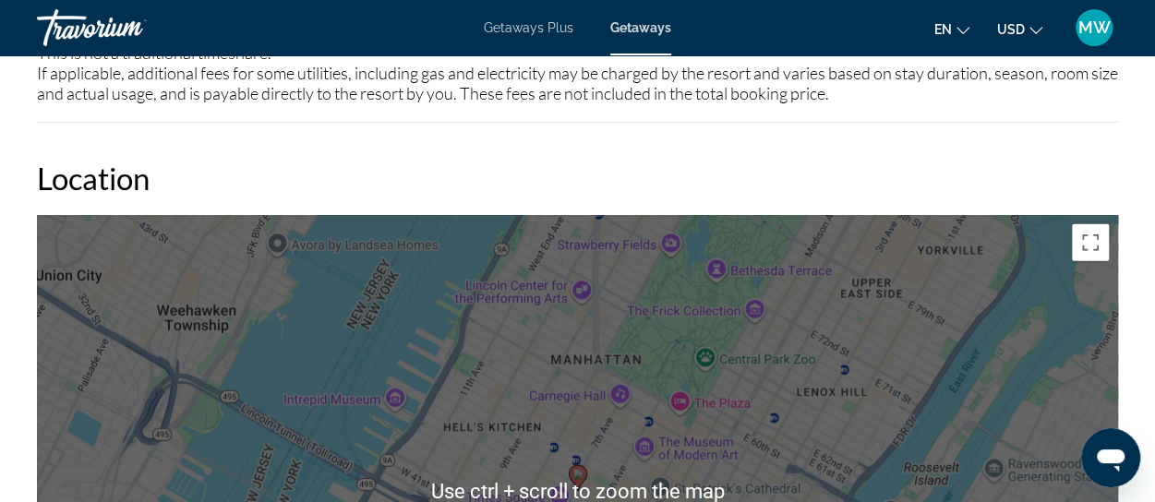
click at [497, 167] on h2 "Location" at bounding box center [577, 178] width 1081 height 37
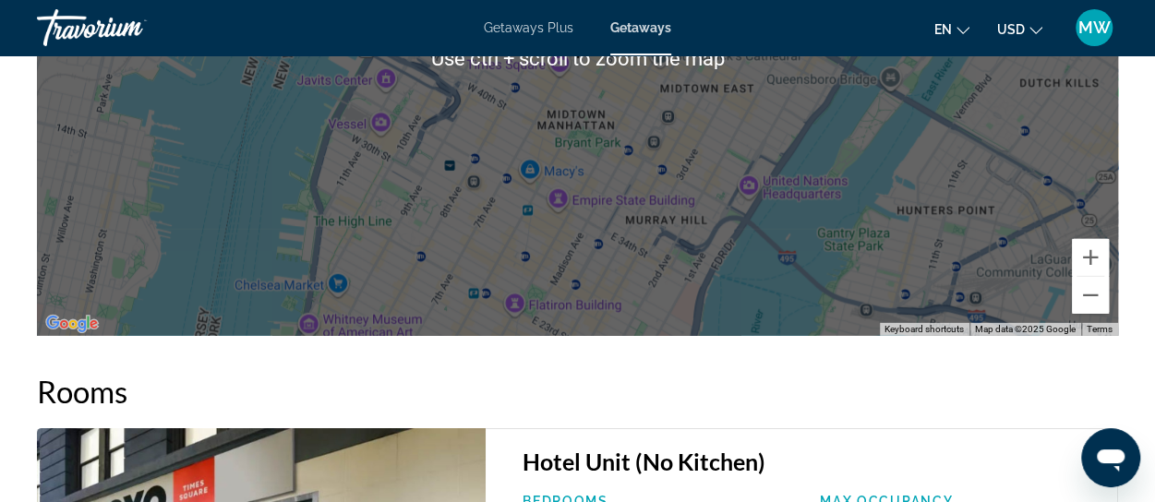
scroll to position [2676, 0]
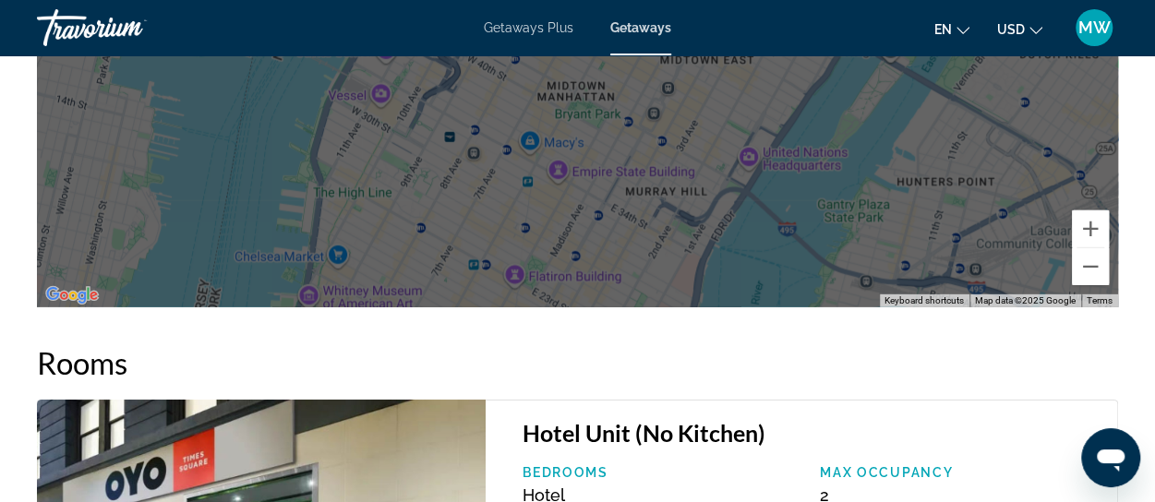
click at [688, 173] on div "To activate drag with keyboard, press Alt + Enter. Once in keyboard drag state,…" at bounding box center [577, 31] width 1081 height 554
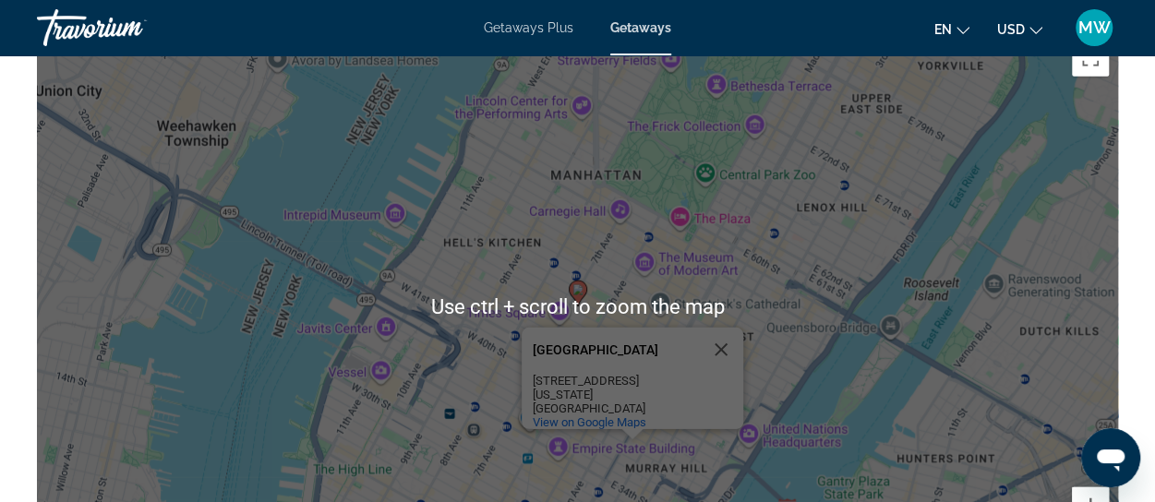
scroll to position [2400, 0]
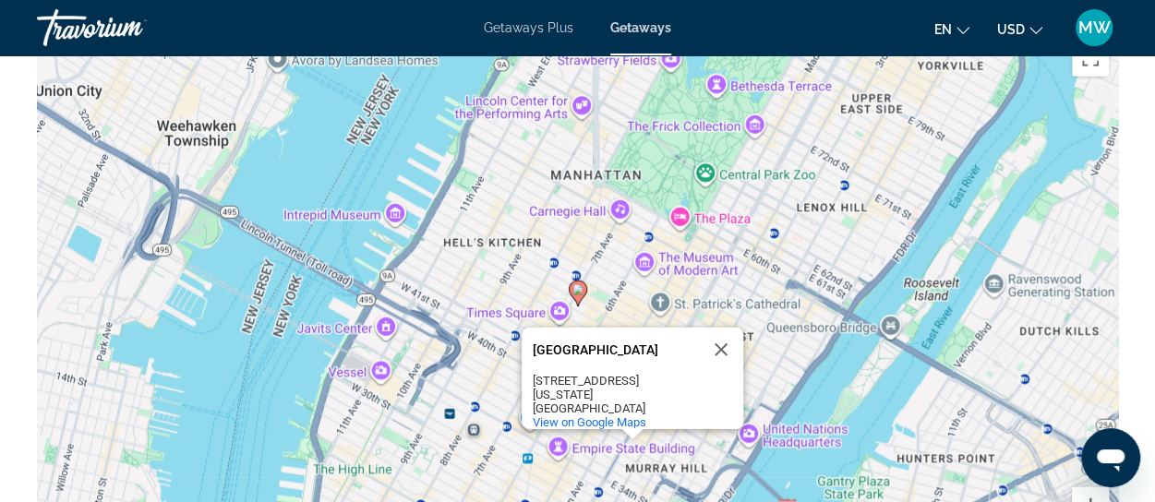
click at [685, 361] on div "[GEOGRAPHIC_DATA]" at bounding box center [616, 350] width 166 height 44
click at [719, 349] on button "Close" at bounding box center [721, 350] width 44 height 44
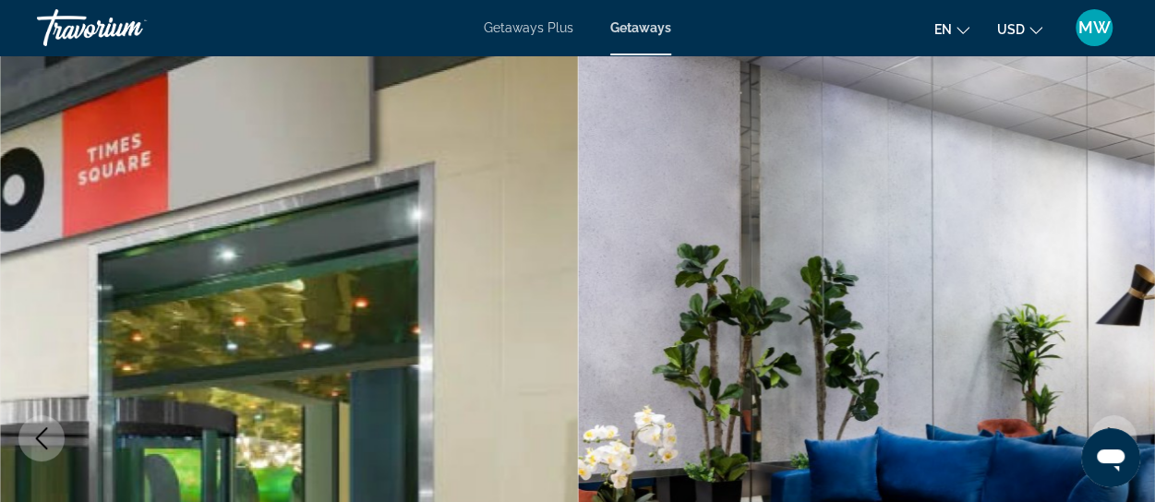
scroll to position [0, 0]
